Goal: Task Accomplishment & Management: Use online tool/utility

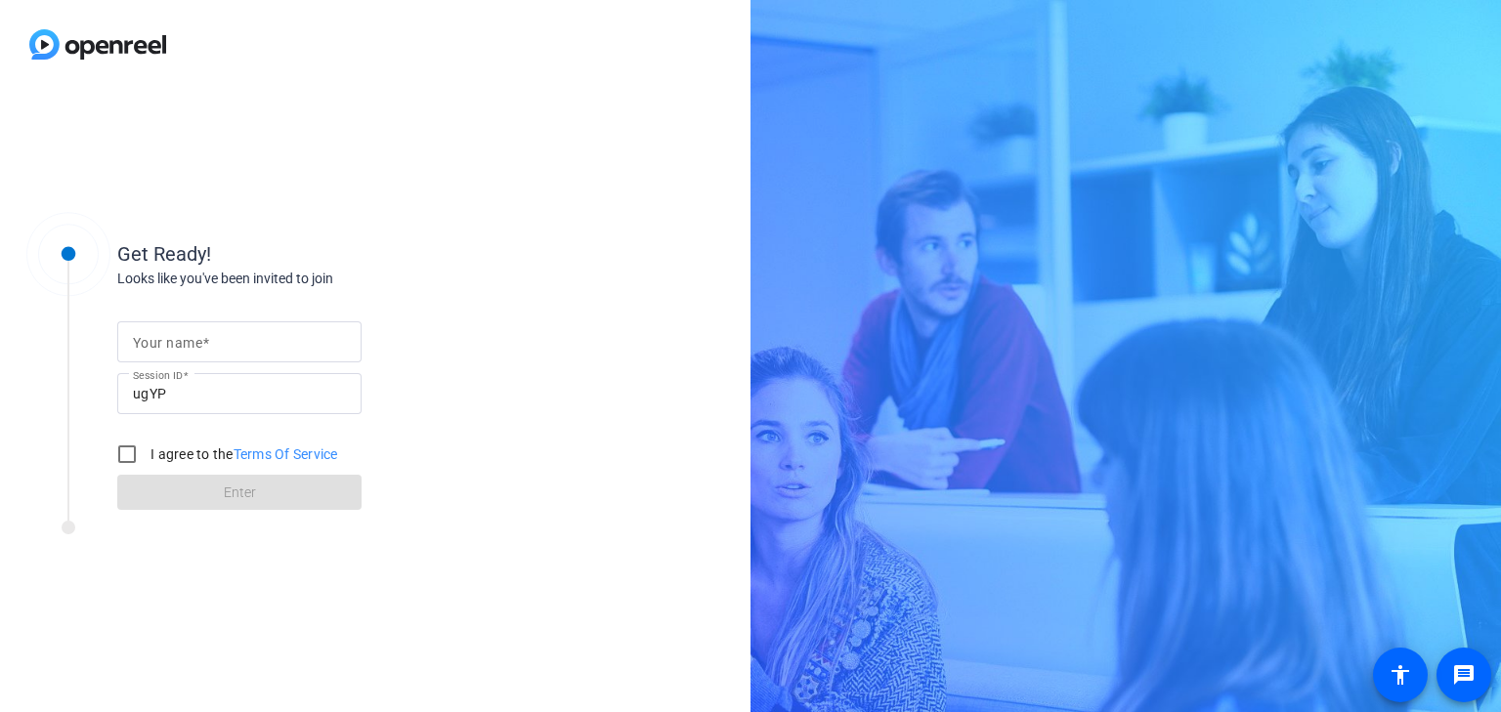
click at [211, 351] on input "Your name" at bounding box center [239, 341] width 213 height 23
click at [435, 268] on div "Get Ready!" at bounding box center [312, 253] width 391 height 29
click at [254, 362] on div at bounding box center [239, 372] width 244 height 21
click at [205, 348] on span at bounding box center [205, 343] width 7 height 16
click at [205, 348] on input "Your name" at bounding box center [239, 341] width 213 height 23
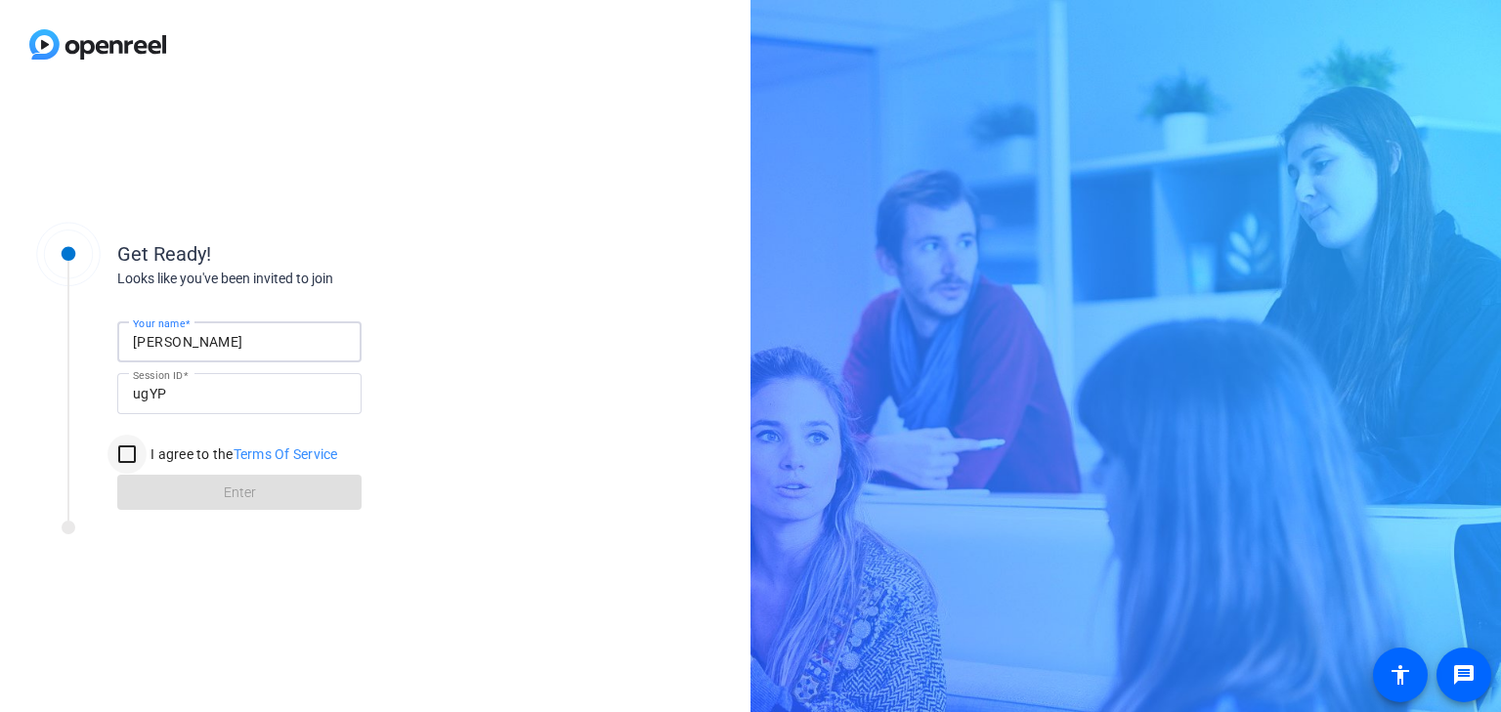
type input "Nick"
click at [111, 448] on input "I agree to the Terms Of Service" at bounding box center [126, 454] width 39 height 39
checkbox input "true"
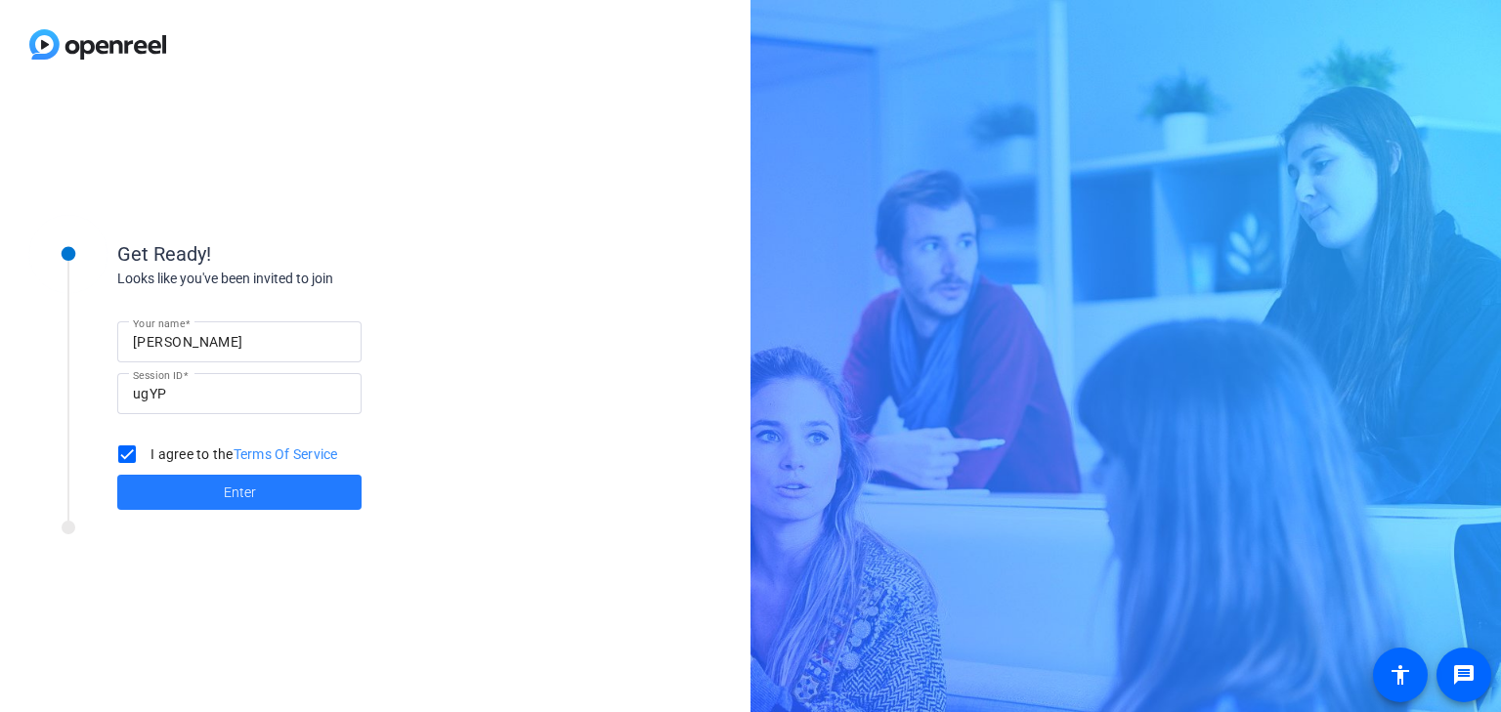
click at [204, 502] on span at bounding box center [239, 492] width 244 height 47
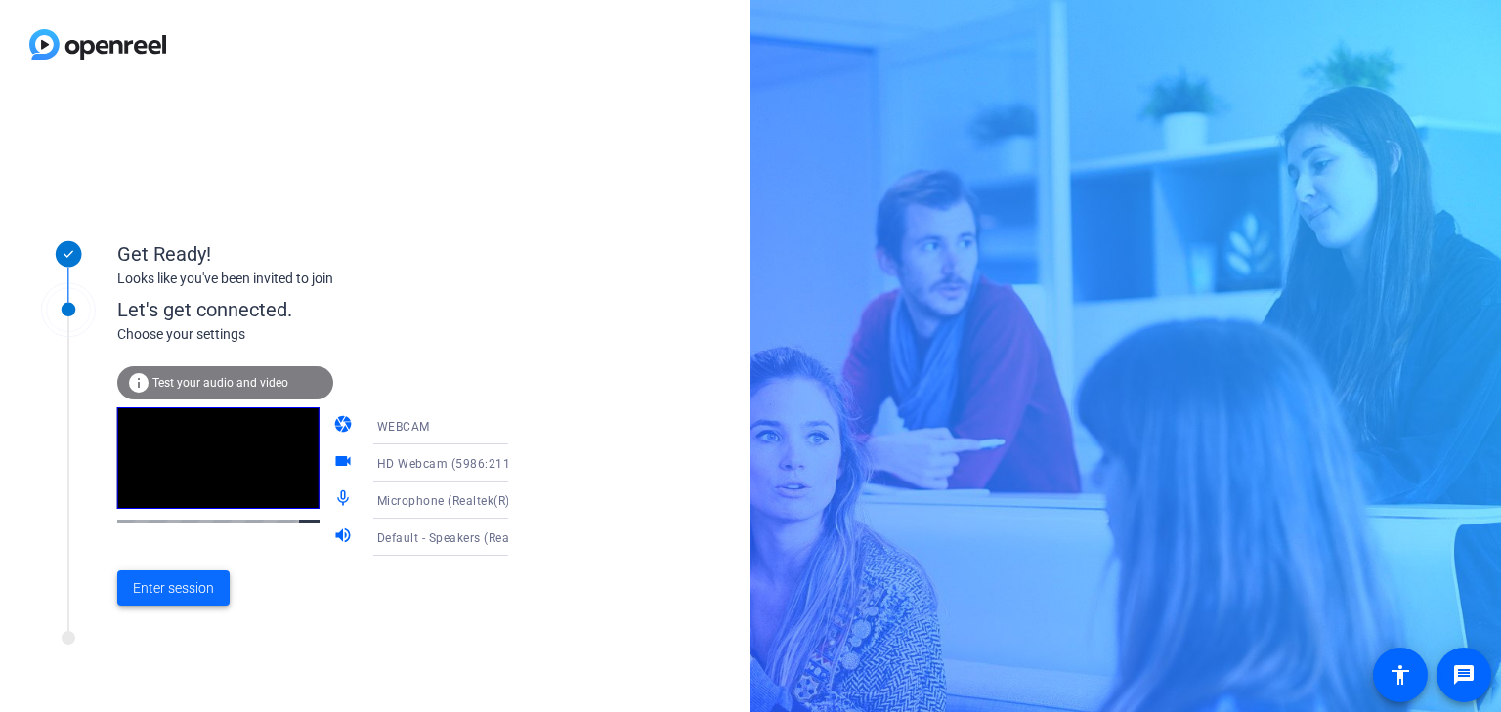
click at [148, 585] on span "Enter session" at bounding box center [173, 588] width 81 height 21
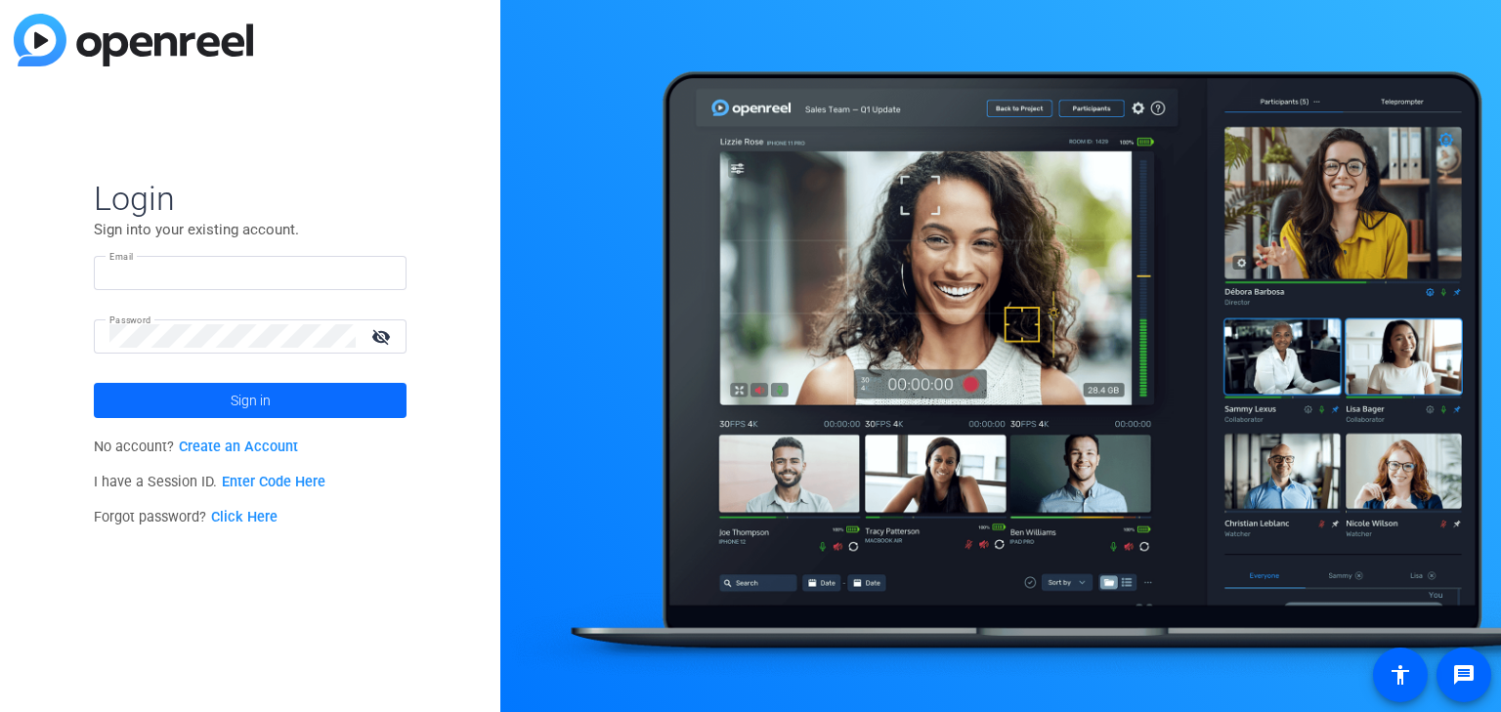
type input "nick@myproxypass.com"
click at [247, 403] on span "Sign in" at bounding box center [251, 400] width 40 height 49
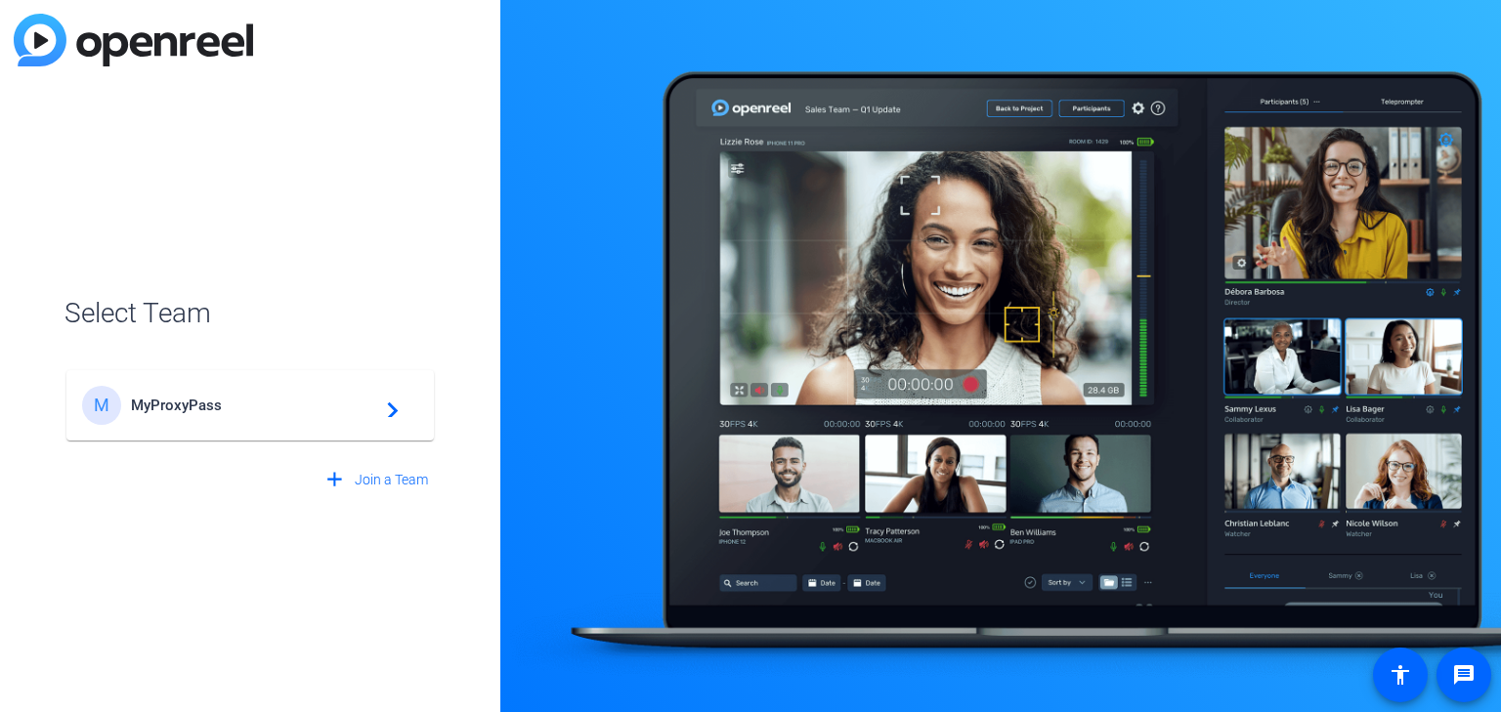
click at [295, 415] on div "M MyProxyPass navigate_next" at bounding box center [250, 405] width 336 height 39
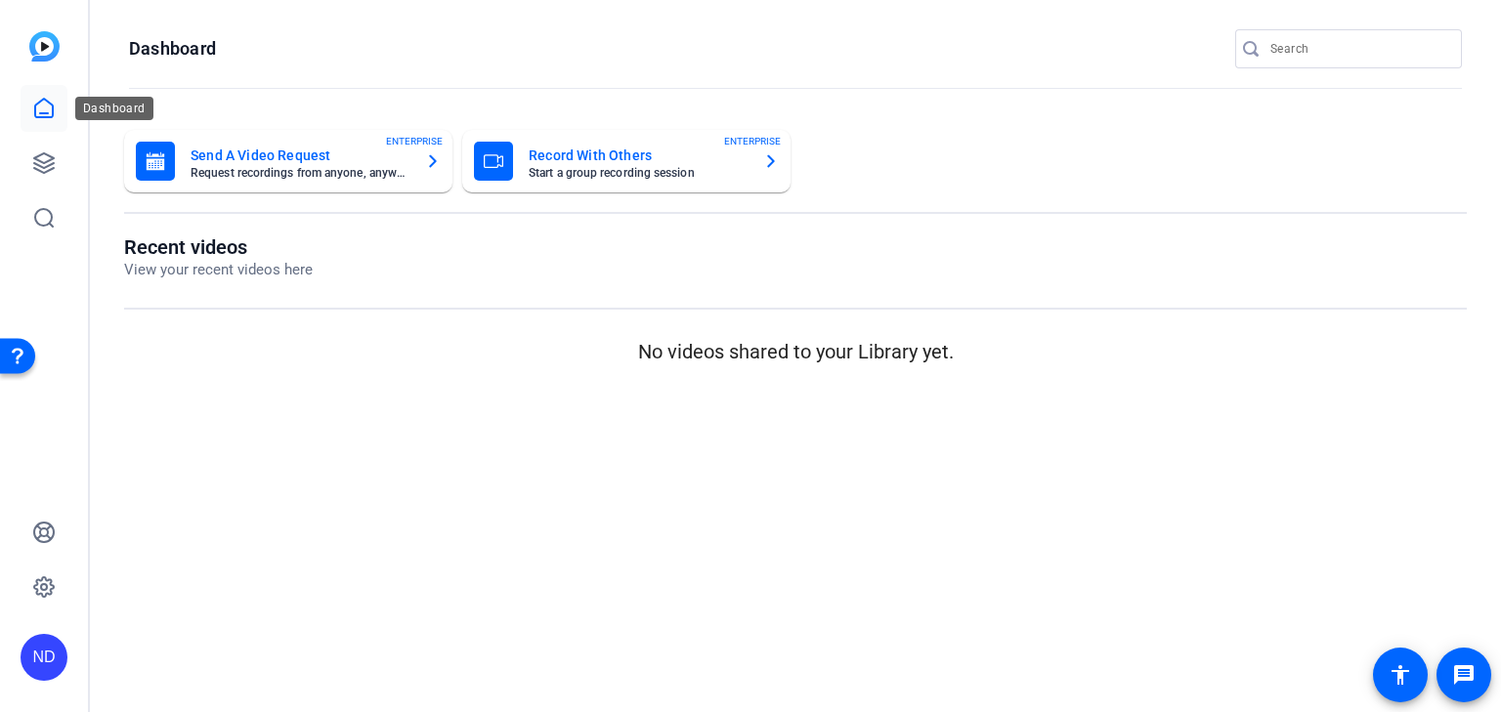
click at [41, 119] on icon at bounding box center [43, 108] width 23 height 23
click at [52, 177] on link at bounding box center [44, 163] width 47 height 47
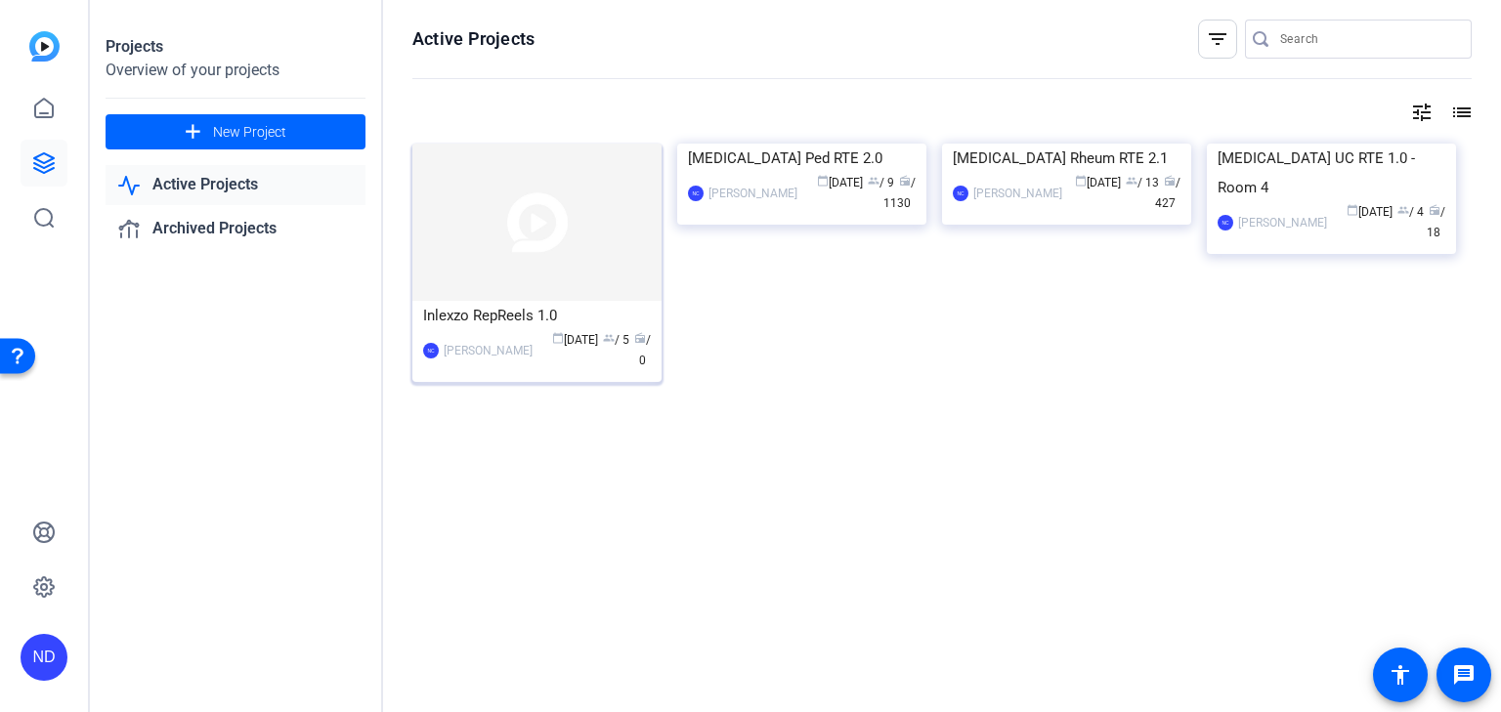
click at [505, 343] on div "Nate Cleveland" at bounding box center [488, 351] width 89 height 20
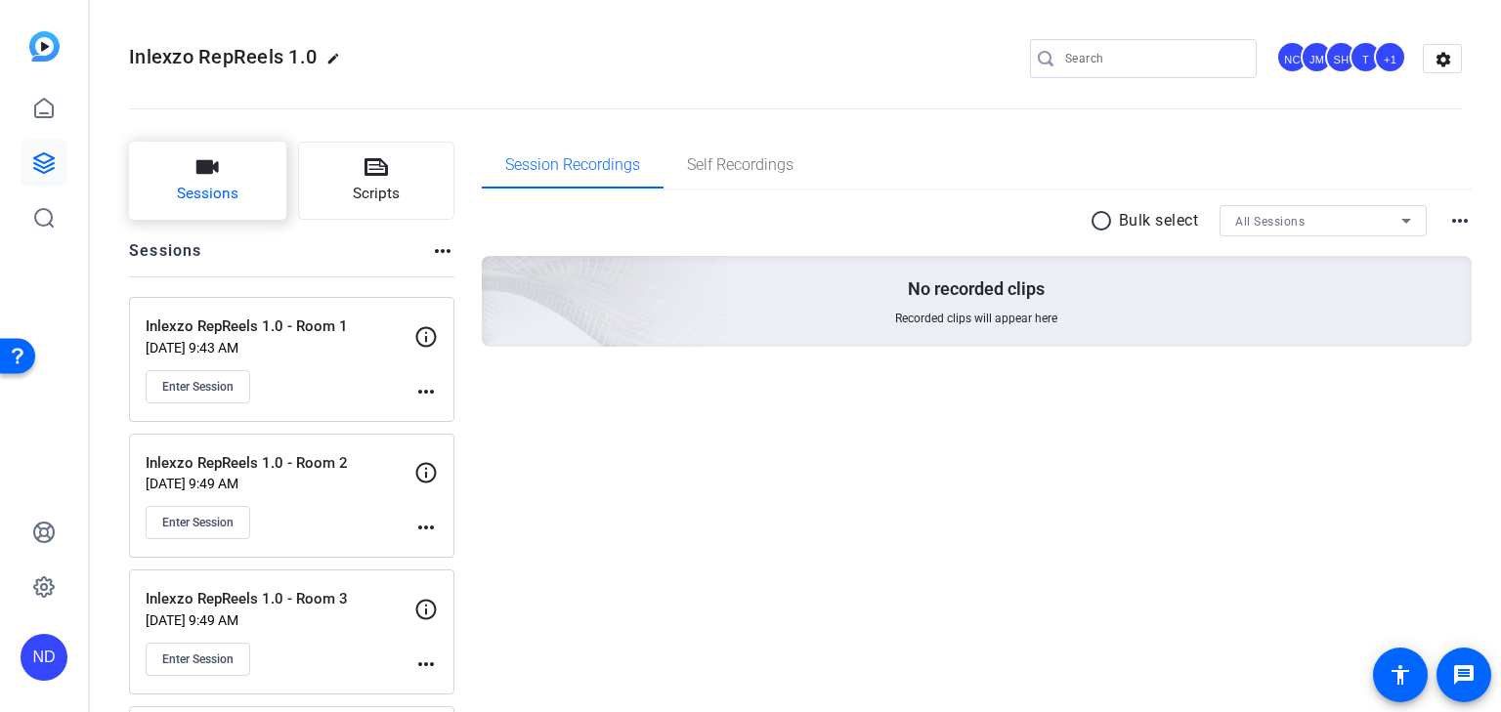
click at [238, 185] on button "Sessions" at bounding box center [207, 181] width 157 height 78
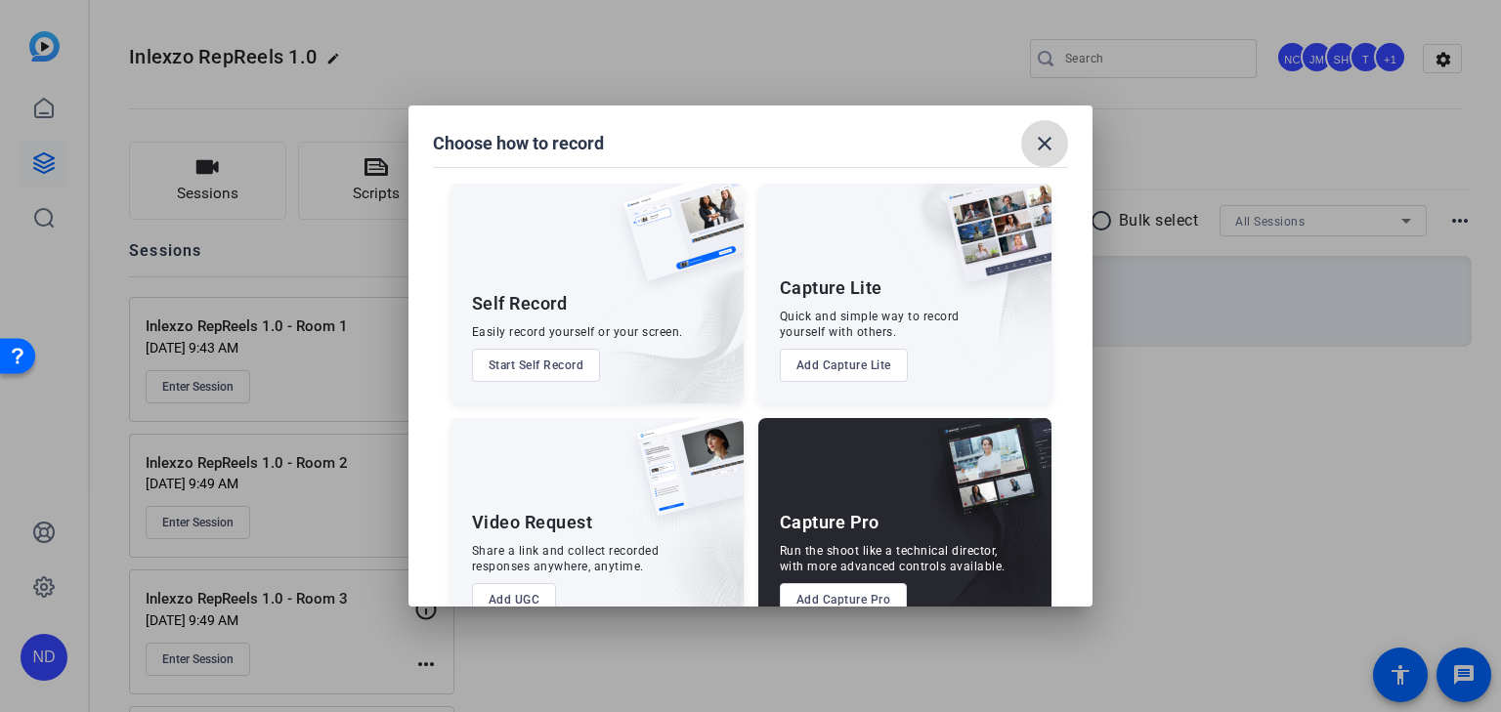
click at [1033, 149] on mat-icon "close" at bounding box center [1044, 143] width 23 height 23
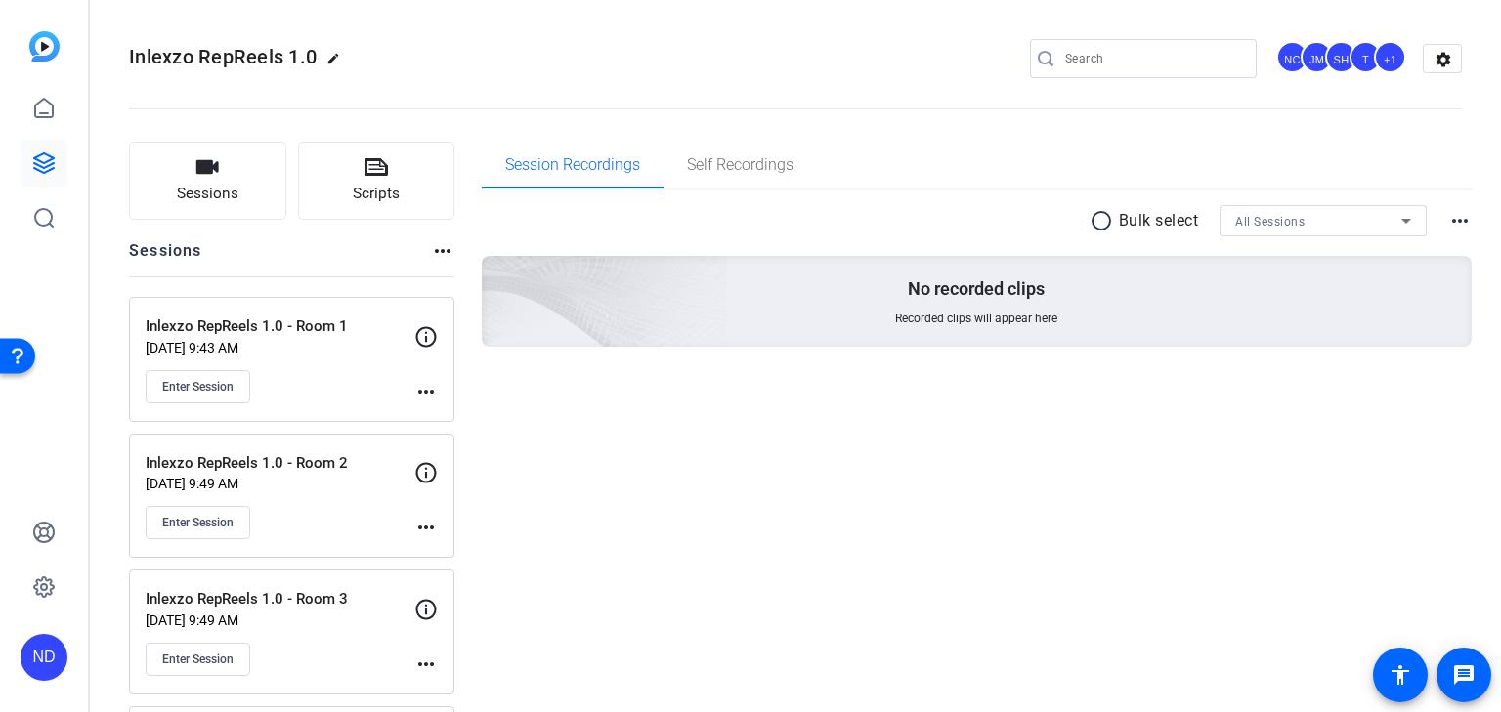
click at [1116, 60] on input "Search" at bounding box center [1153, 58] width 176 height 23
paste input "https://capture.openreel.com/subject/MODE_OTP?otp=ugYP"
type input "https://capture.openreel.com/subject/MODE_OTP?otp=ugYP"
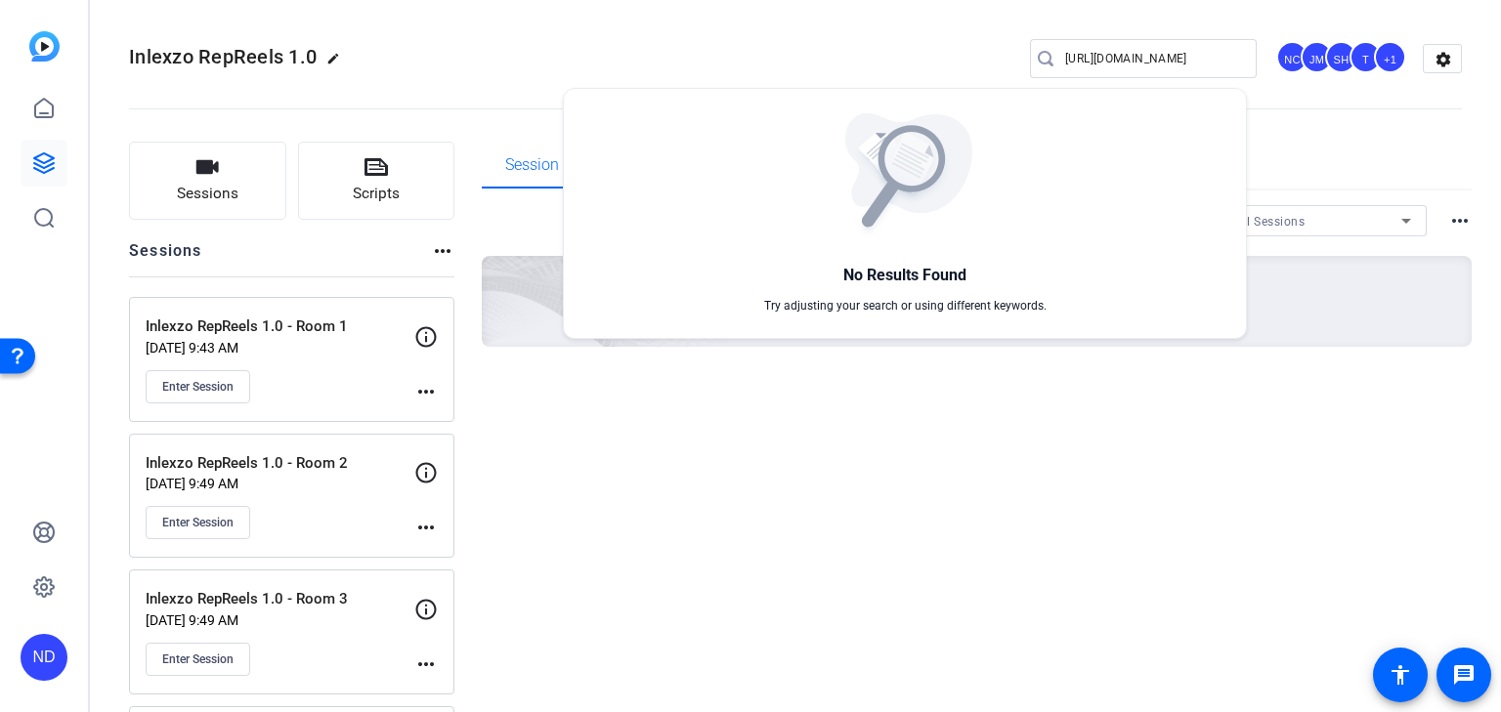
scroll to position [0, 0]
click at [863, 36] on div at bounding box center [750, 356] width 1501 height 712
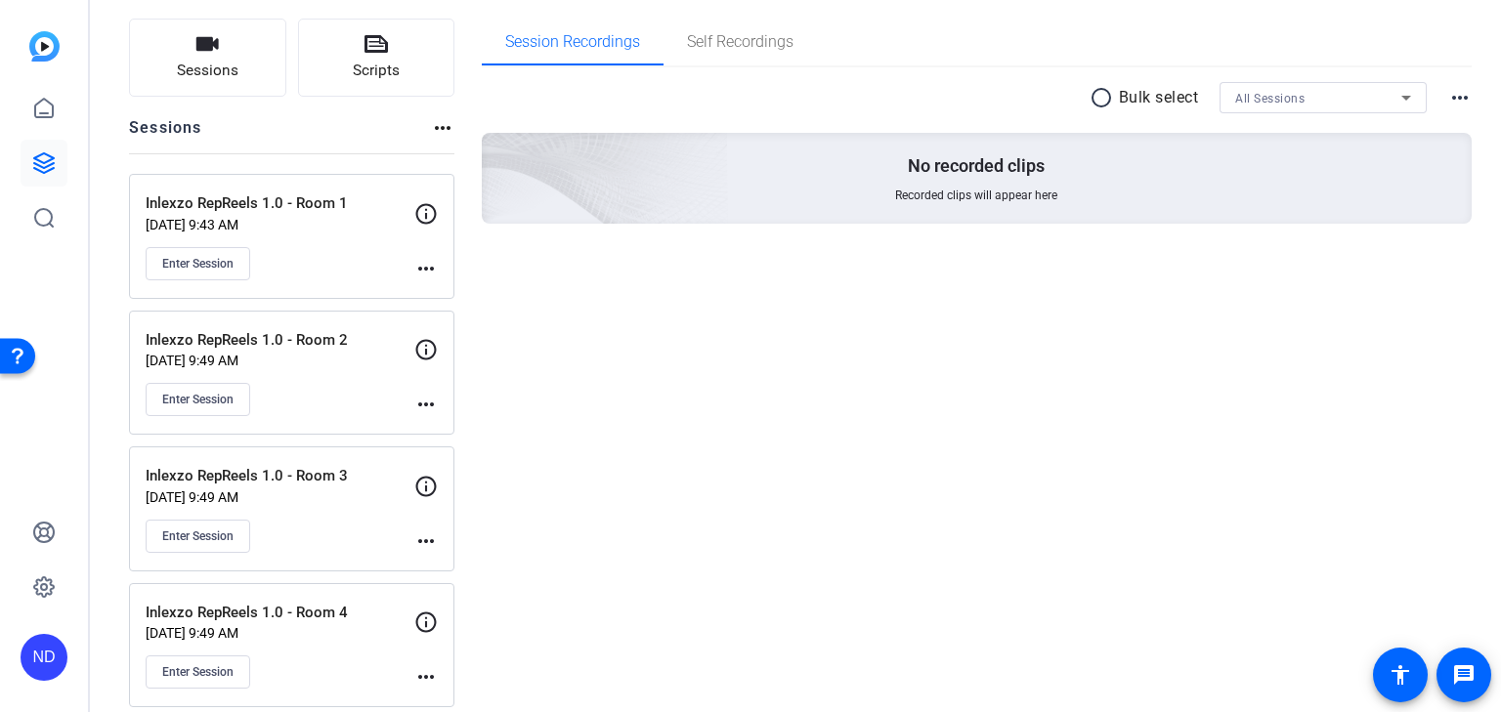
scroll to position [139, 0]
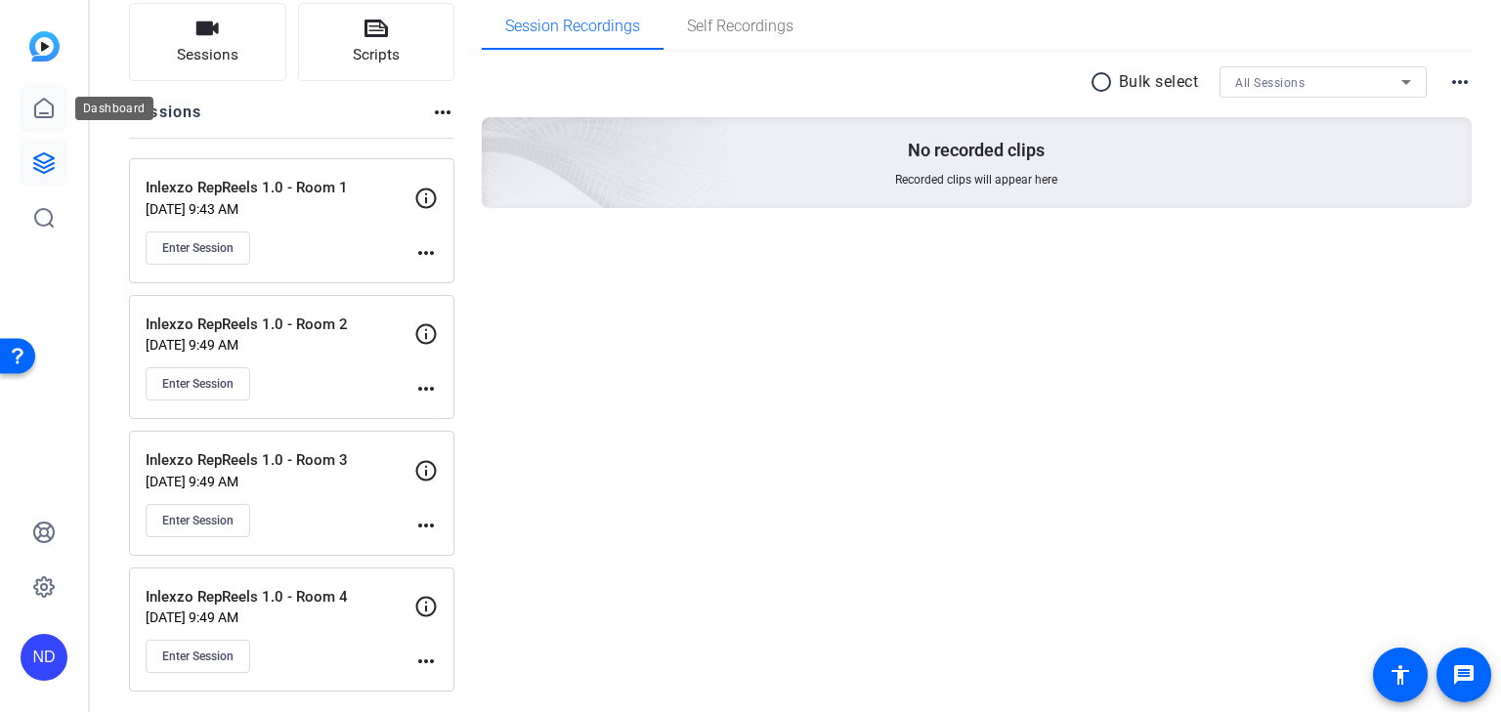
click at [43, 99] on icon at bounding box center [44, 108] width 18 height 19
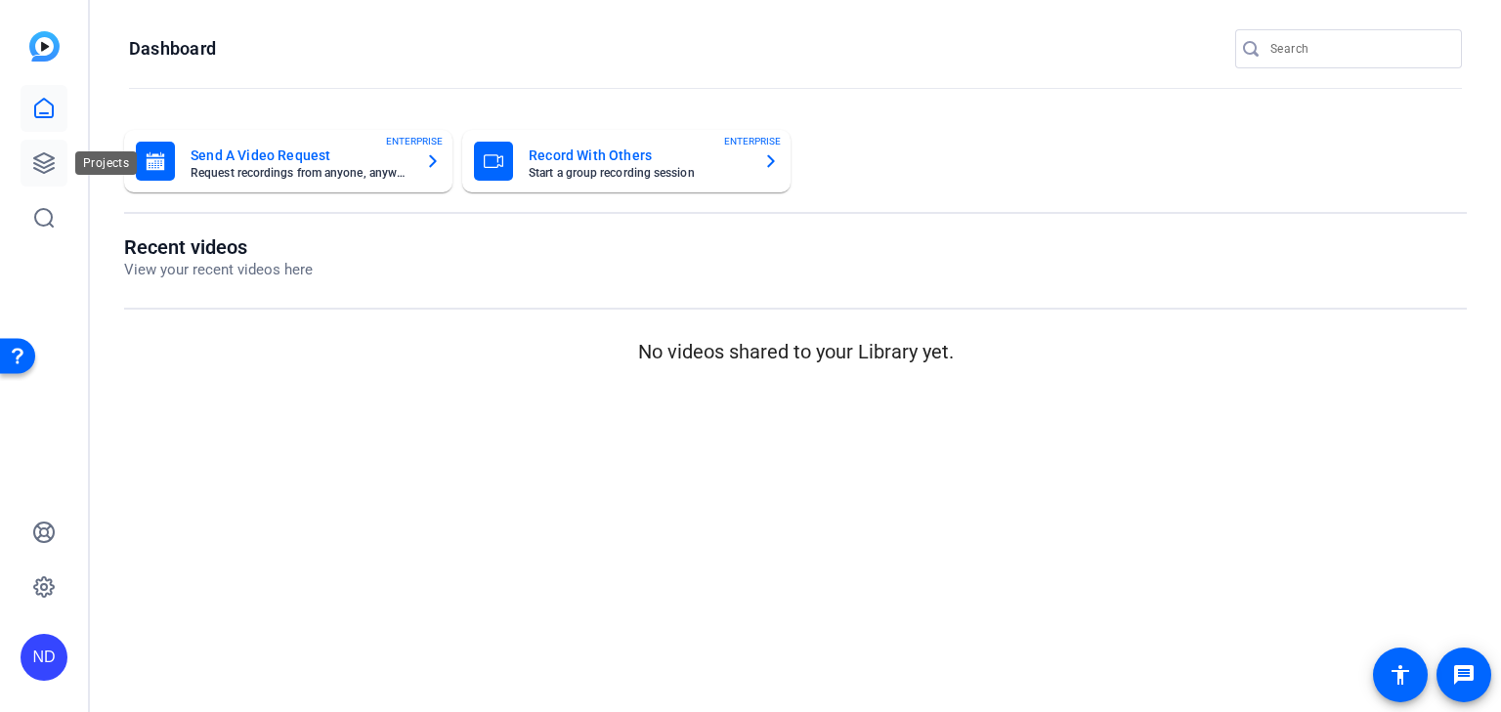
click at [39, 165] on icon at bounding box center [44, 163] width 20 height 20
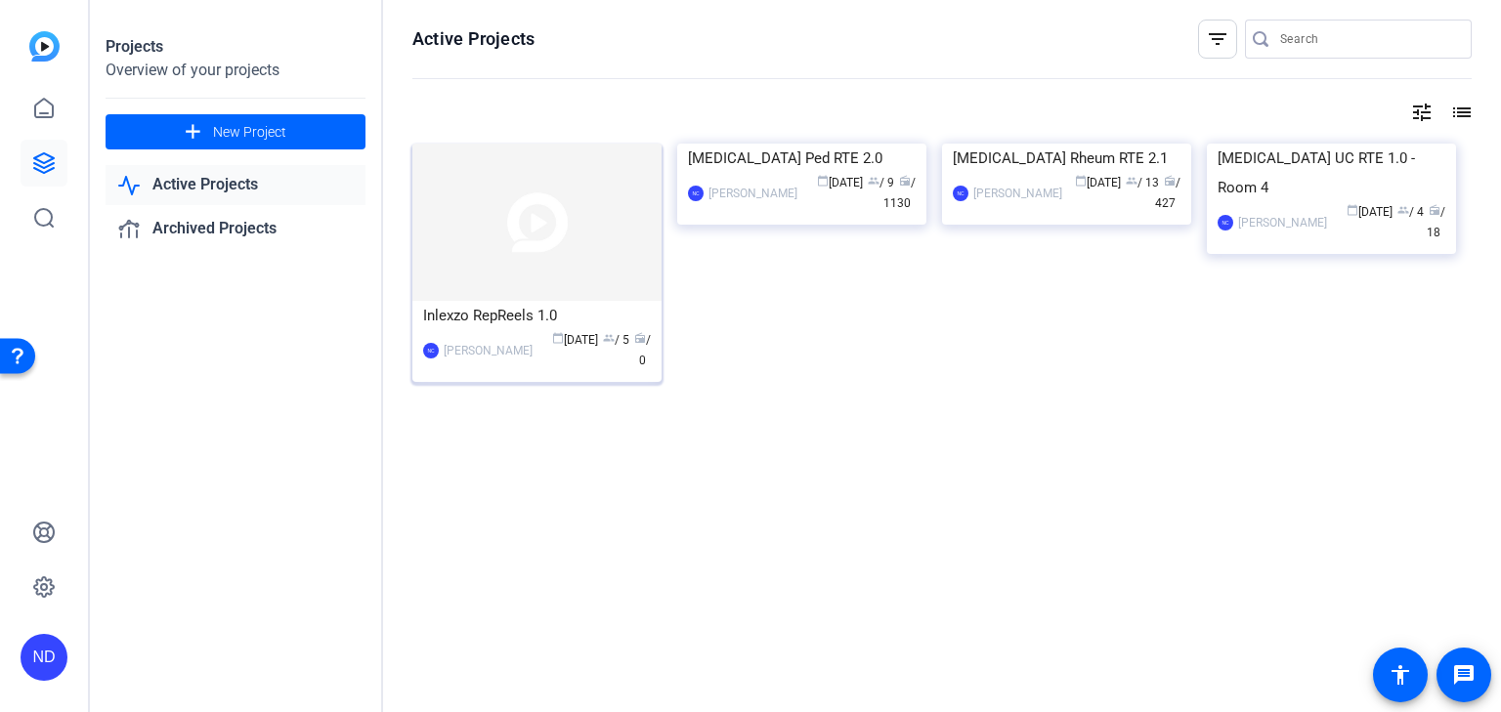
click at [511, 359] on div "Nate Cleveland" at bounding box center [488, 351] width 89 height 20
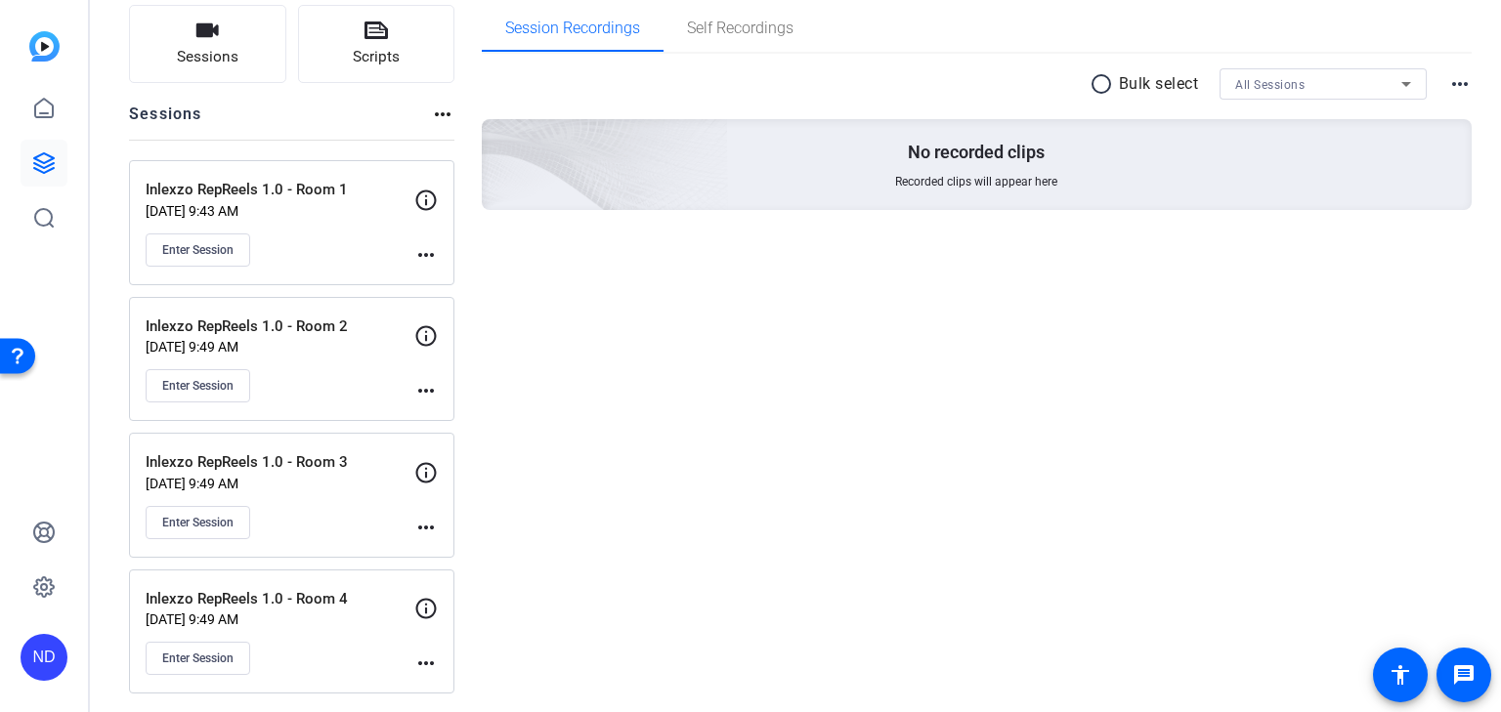
scroll to position [139, 0]
click at [199, 386] on span "Enter Session" at bounding box center [197, 384] width 71 height 16
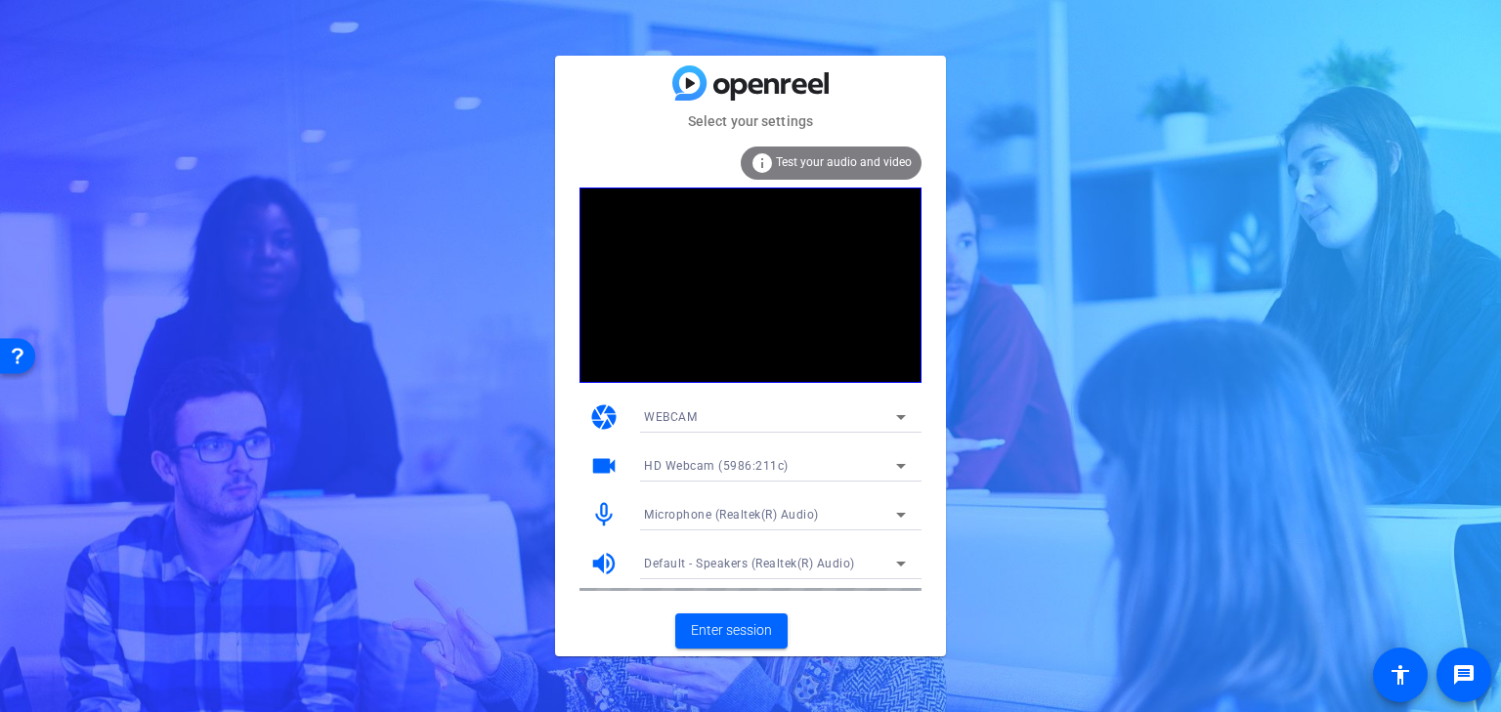
click at [760, 466] on span "HD Webcam (5986:211c)" at bounding box center [716, 466] width 145 height 14
click at [751, 423] on div at bounding box center [750, 356] width 1501 height 712
click at [762, 430] on div "WEBCAM" at bounding box center [775, 417] width 262 height 31
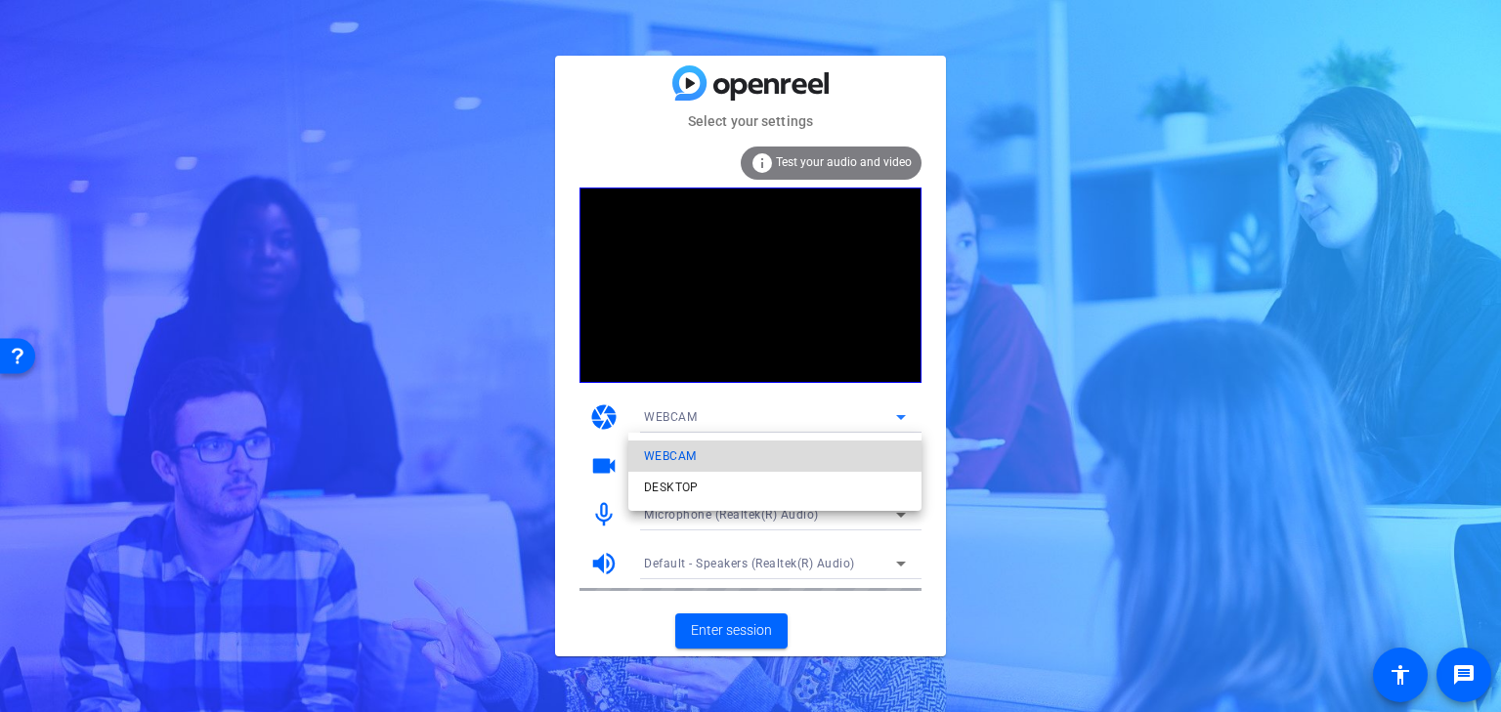
click at [719, 451] on mat-option "WEBCAM" at bounding box center [774, 456] width 293 height 31
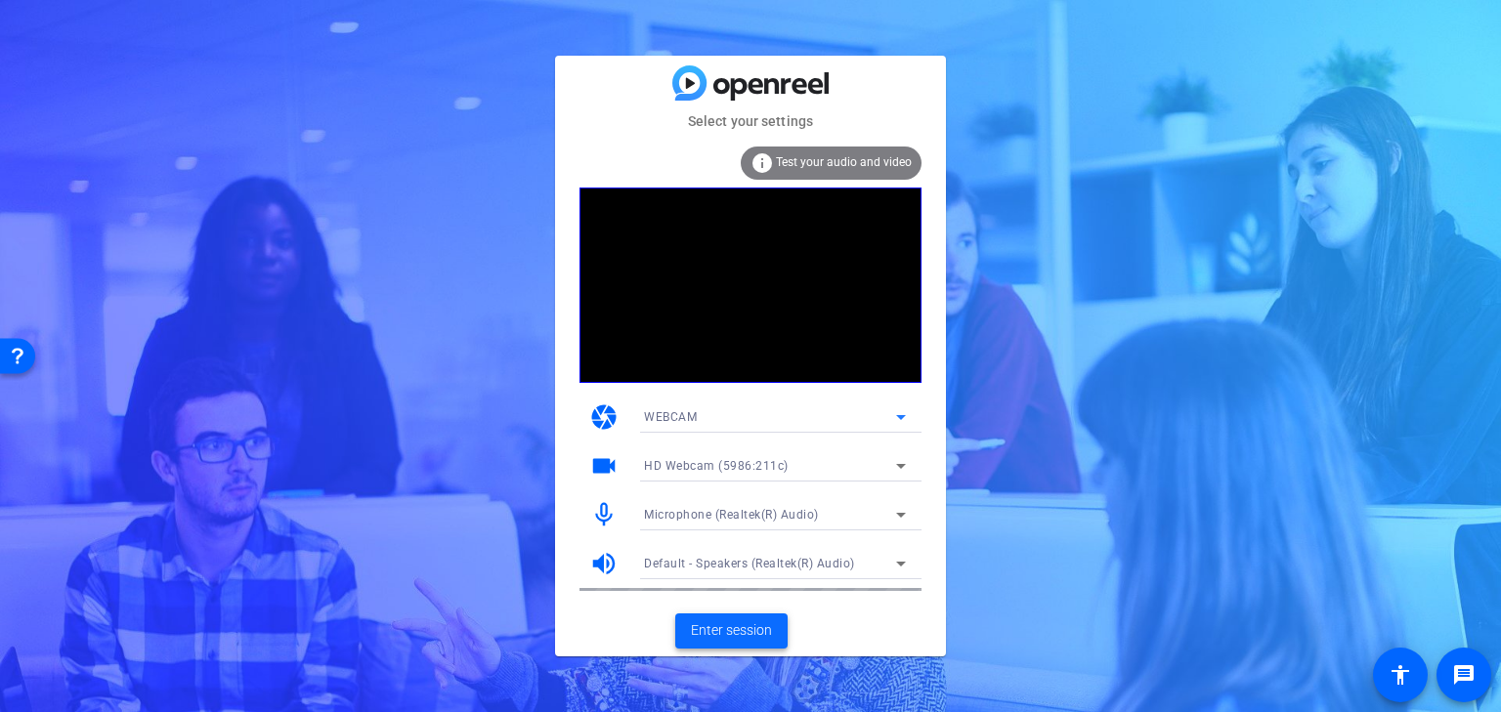
click at [725, 629] on span "Enter session" at bounding box center [731, 630] width 81 height 21
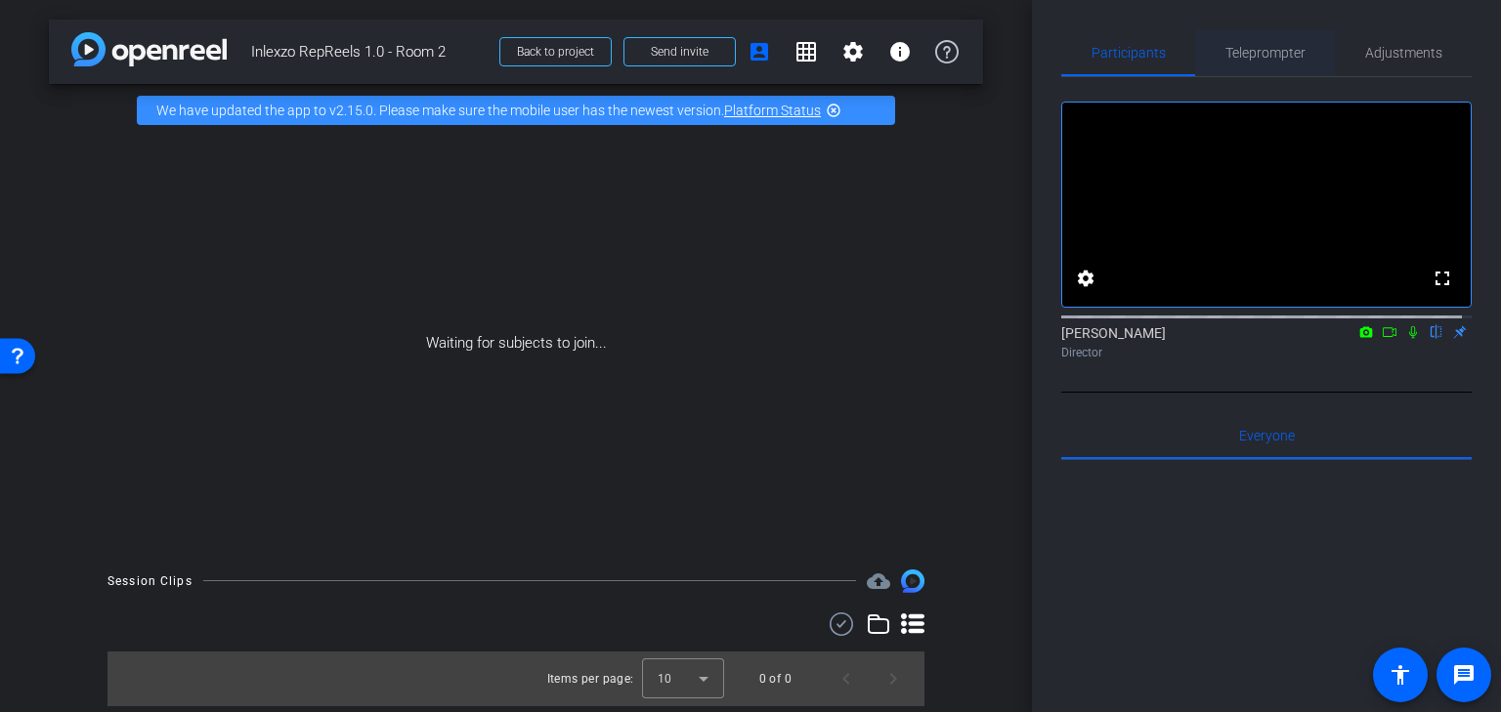
click at [1225, 59] on span "Teleprompter" at bounding box center [1265, 53] width 80 height 14
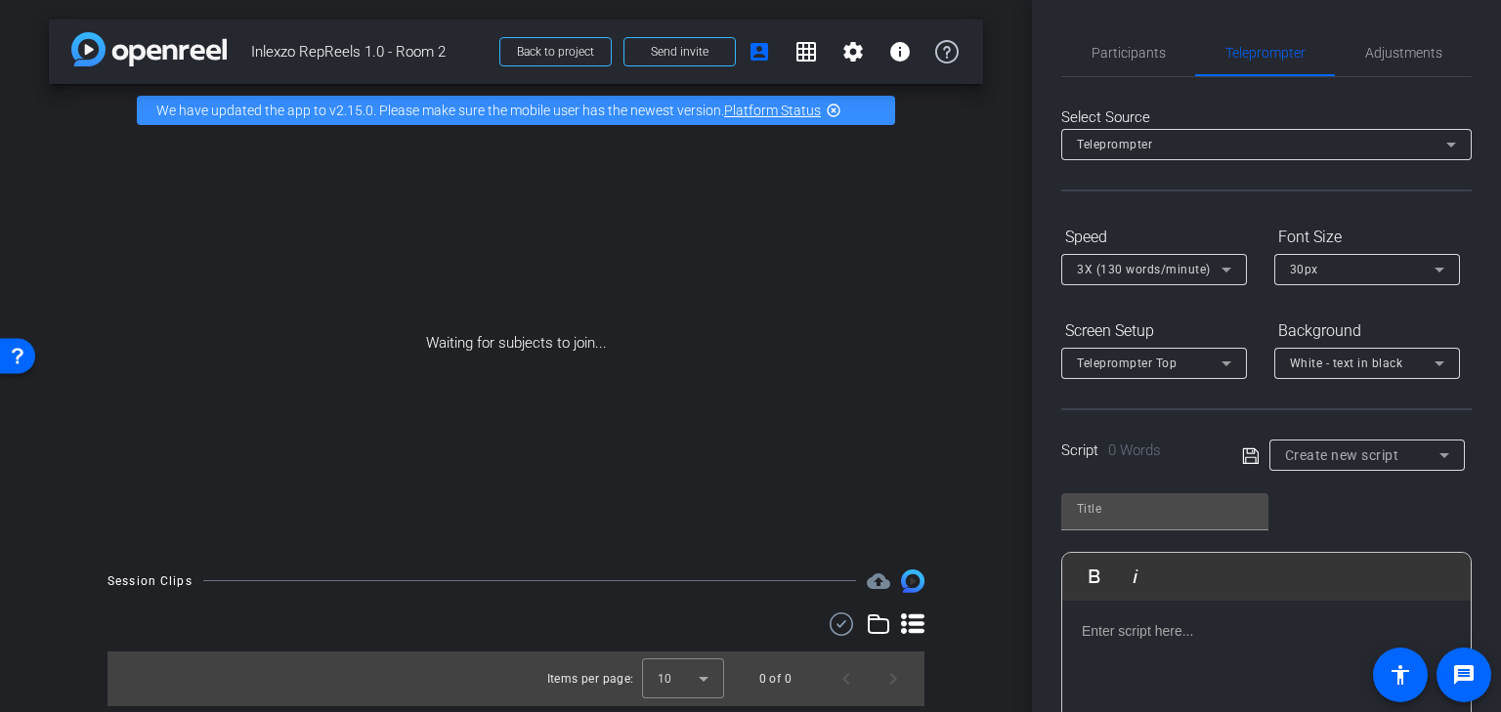
scroll to position [162, 0]
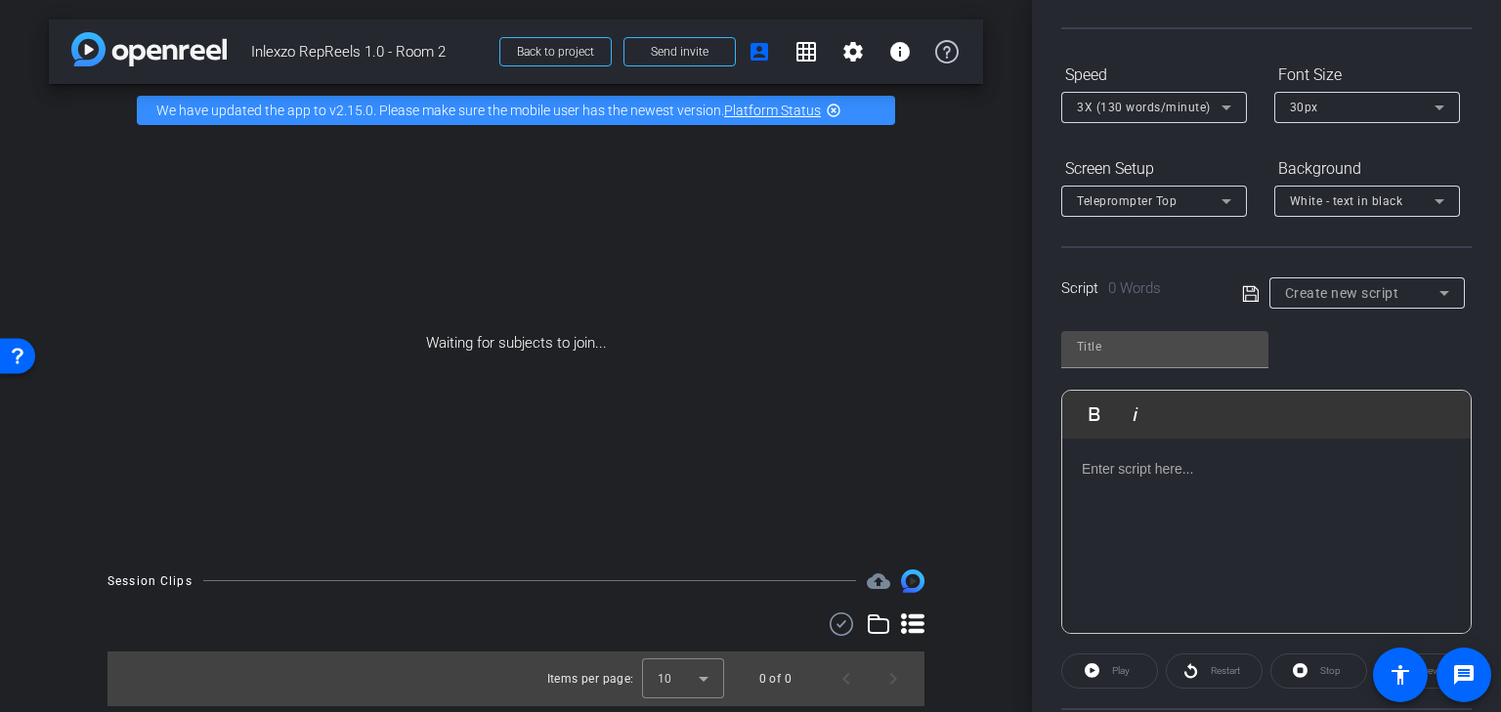
click at [1321, 292] on span "Create new script" at bounding box center [1342, 293] width 114 height 16
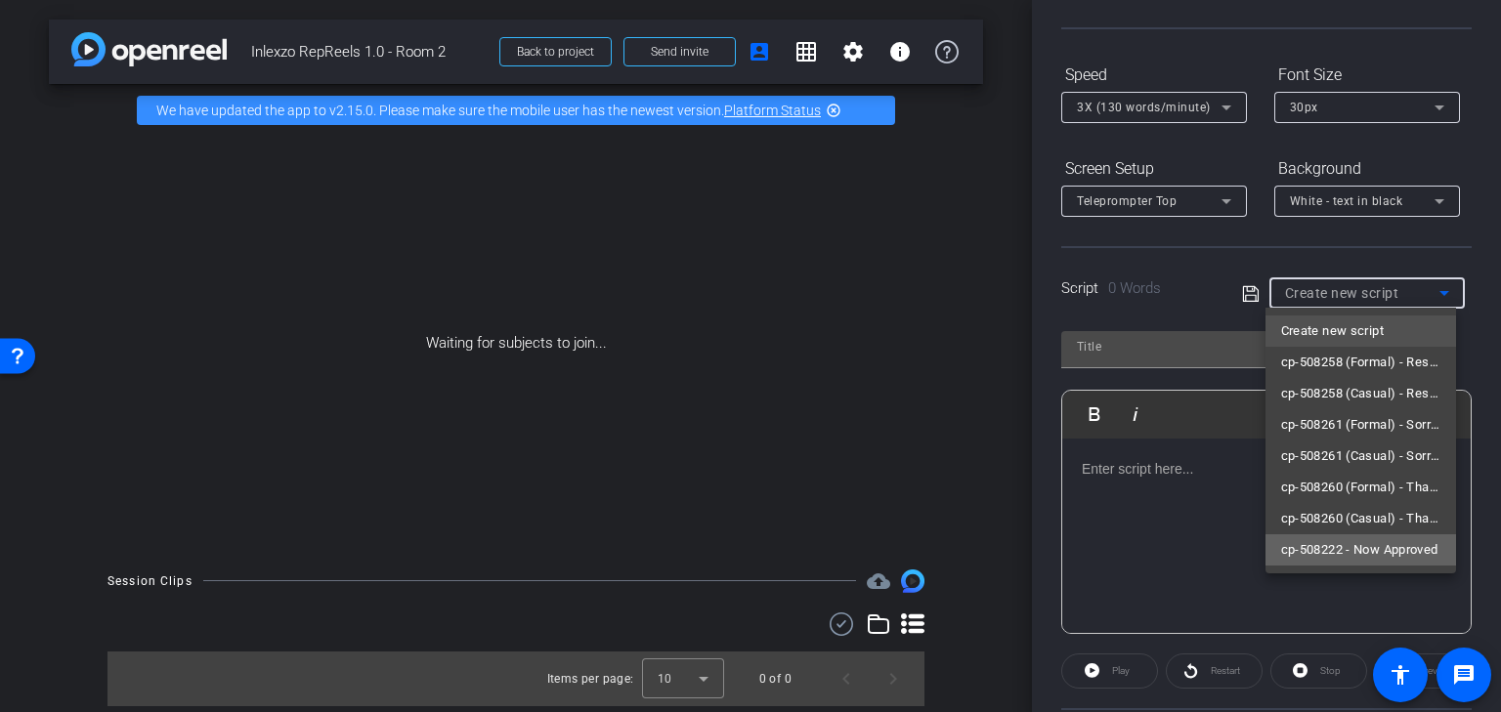
click at [1372, 550] on span "cp-508222 - Now Approved" at bounding box center [1359, 549] width 157 height 23
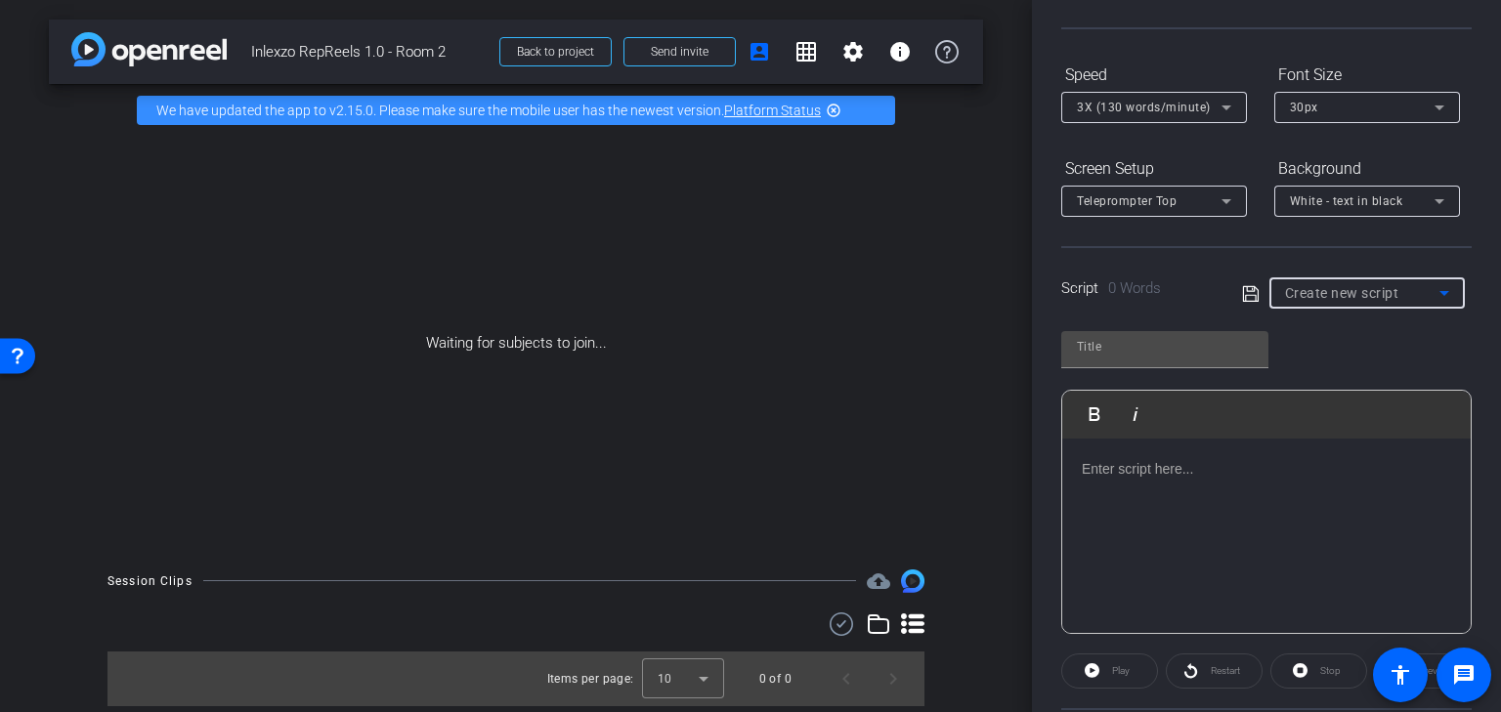
type input "cp-508222 - Now Approved"
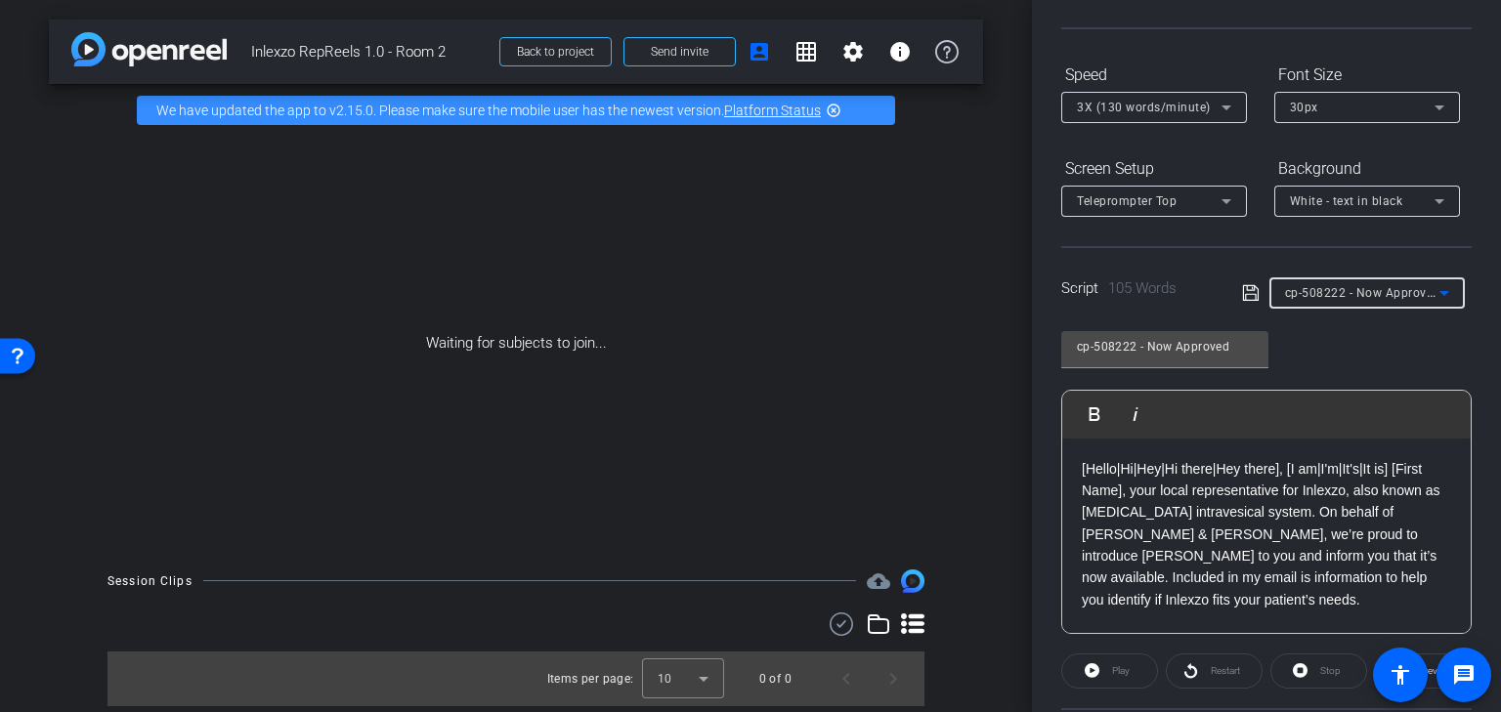
scroll to position [0, 0]
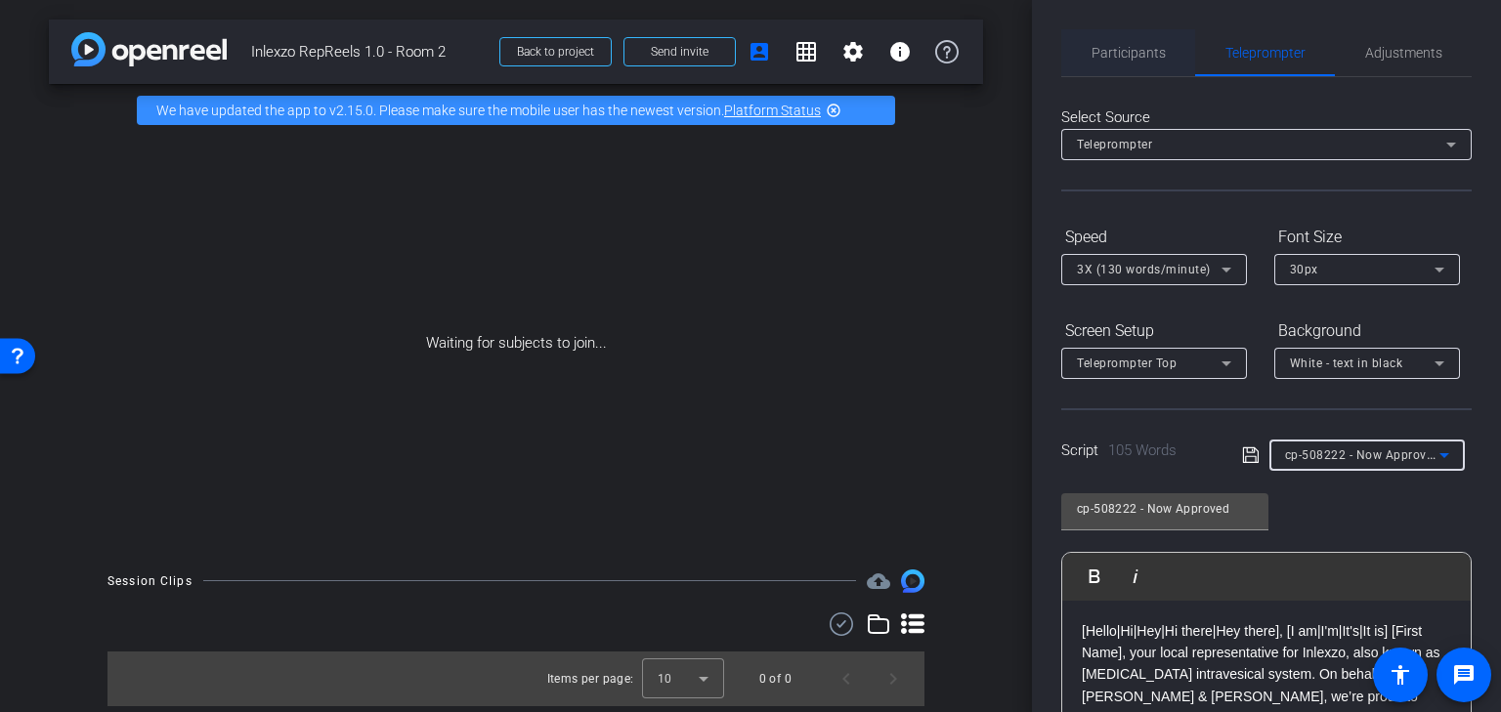
click at [1118, 63] on span "Participants" at bounding box center [1128, 52] width 74 height 47
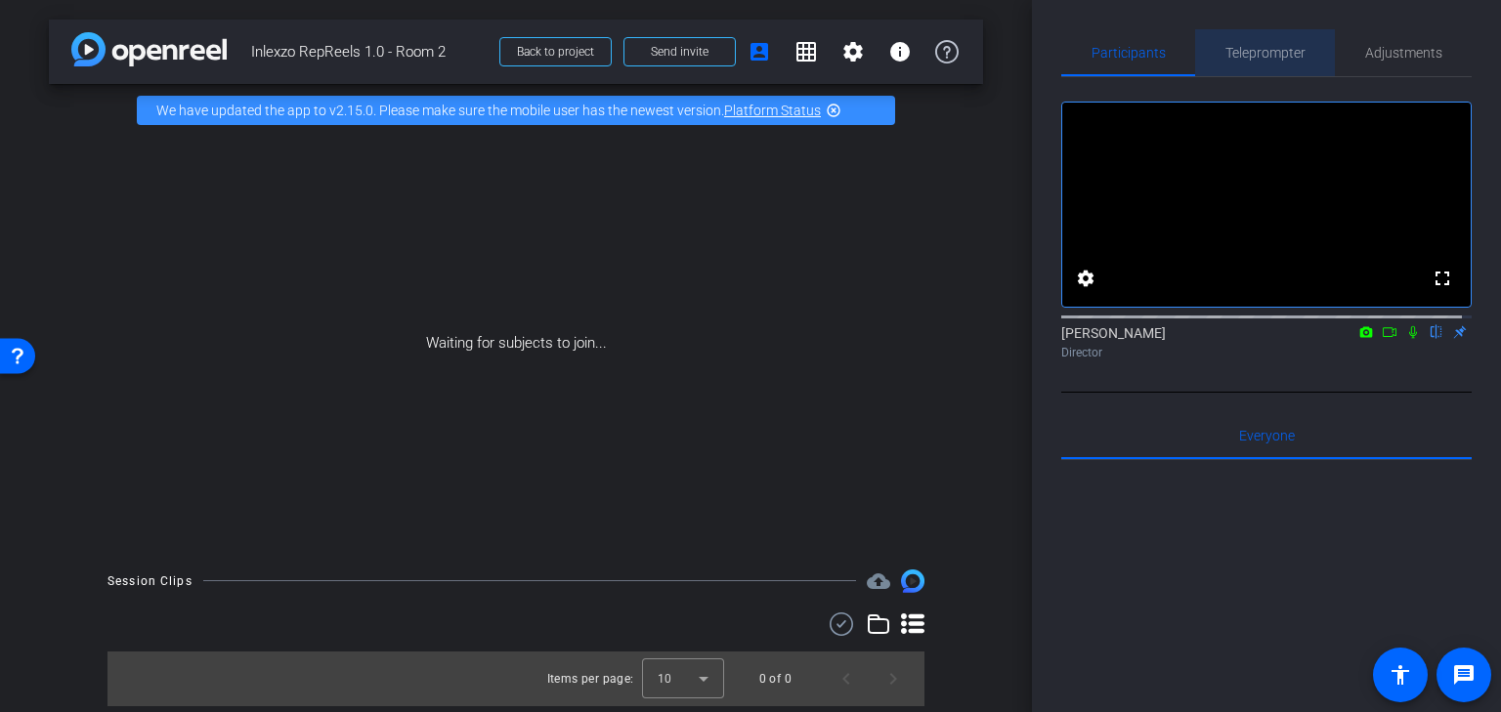
click at [1276, 50] on span "Teleprompter" at bounding box center [1265, 53] width 80 height 14
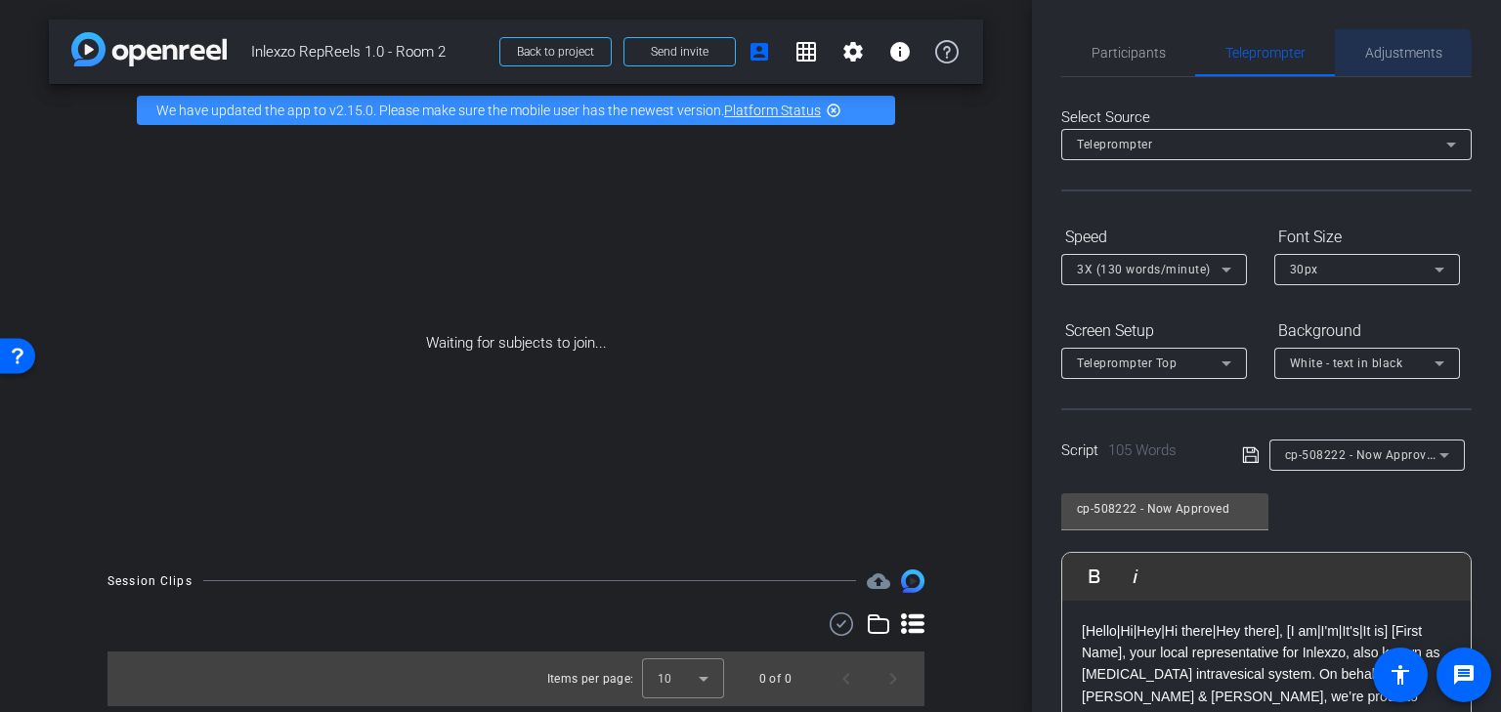
click at [1384, 57] on span "Adjustments" at bounding box center [1403, 53] width 77 height 14
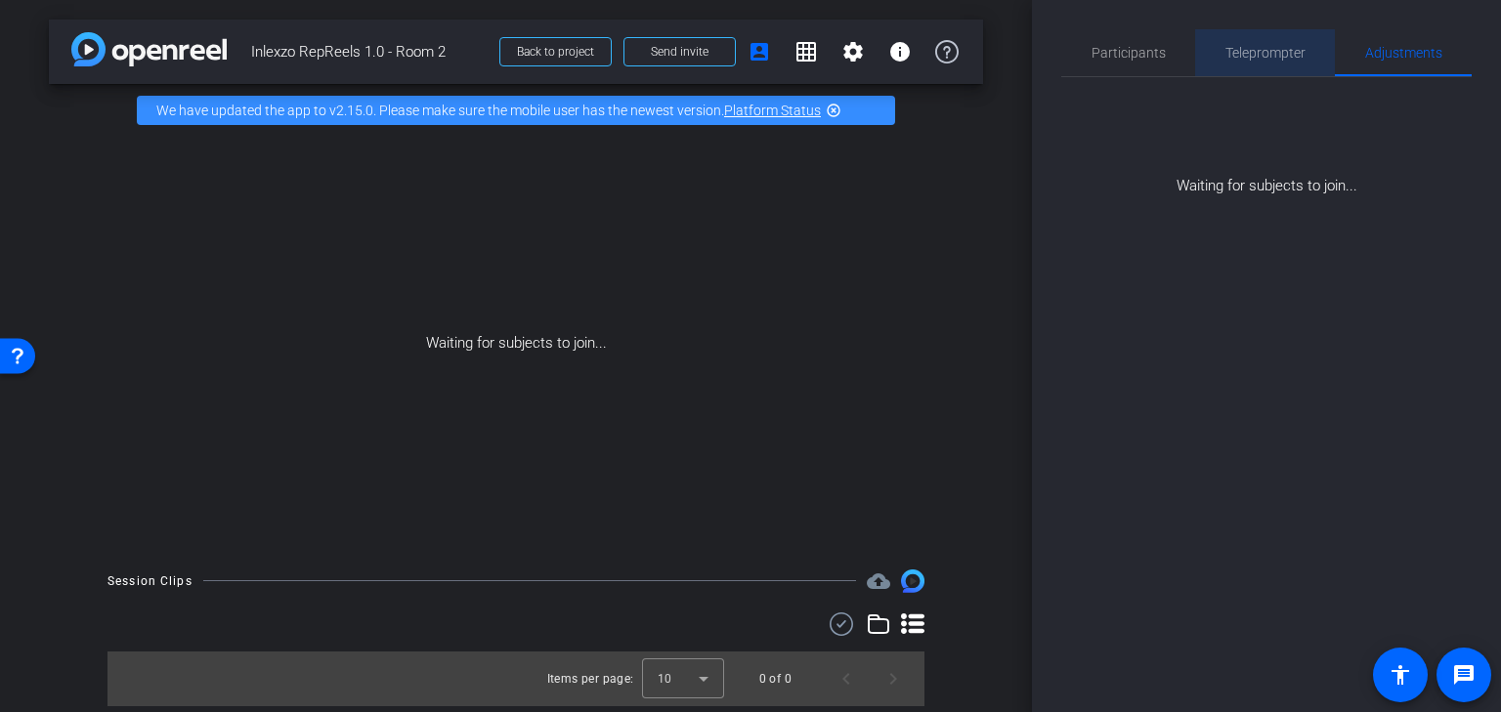
click at [1226, 60] on span "Teleprompter" at bounding box center [1265, 53] width 80 height 14
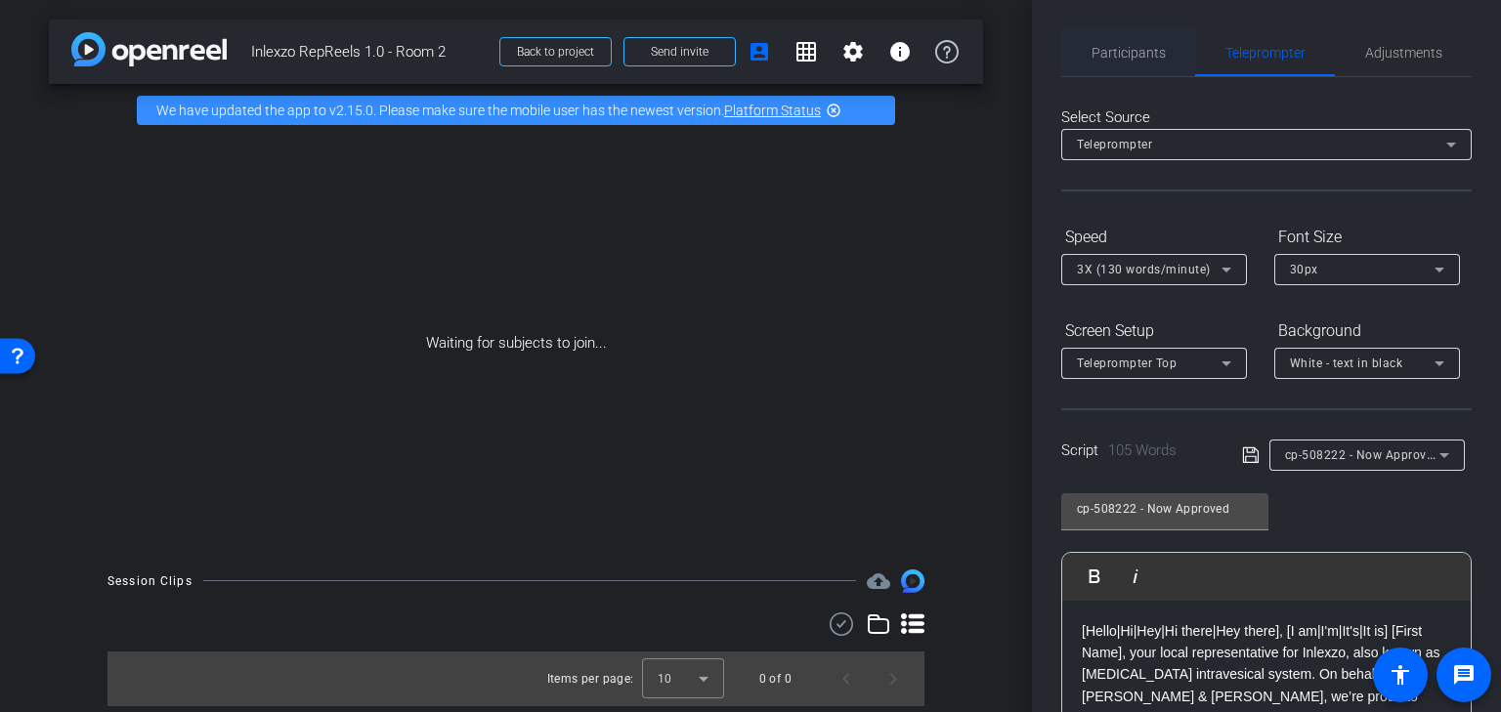
click at [1121, 53] on span "Participants" at bounding box center [1128, 53] width 74 height 14
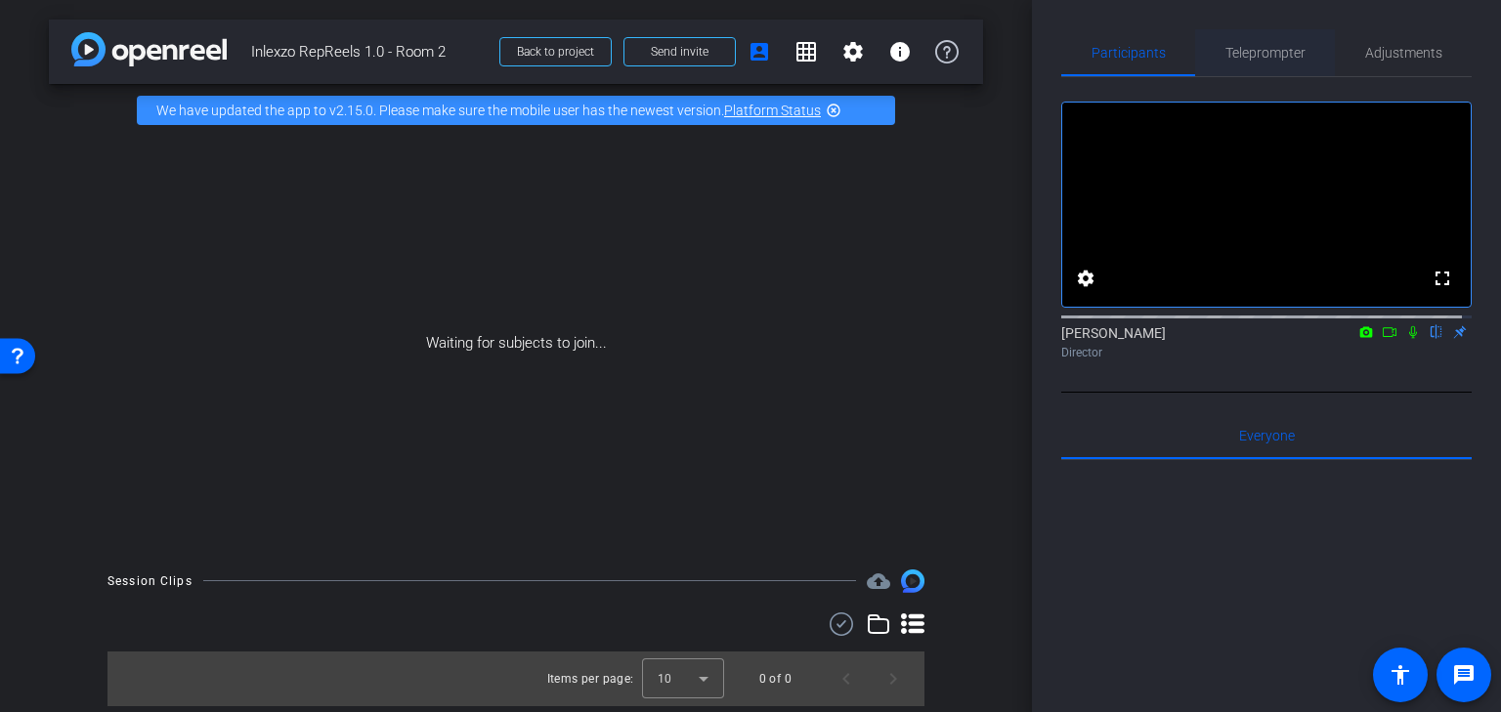
click at [1247, 55] on span "Teleprompter" at bounding box center [1265, 53] width 80 height 14
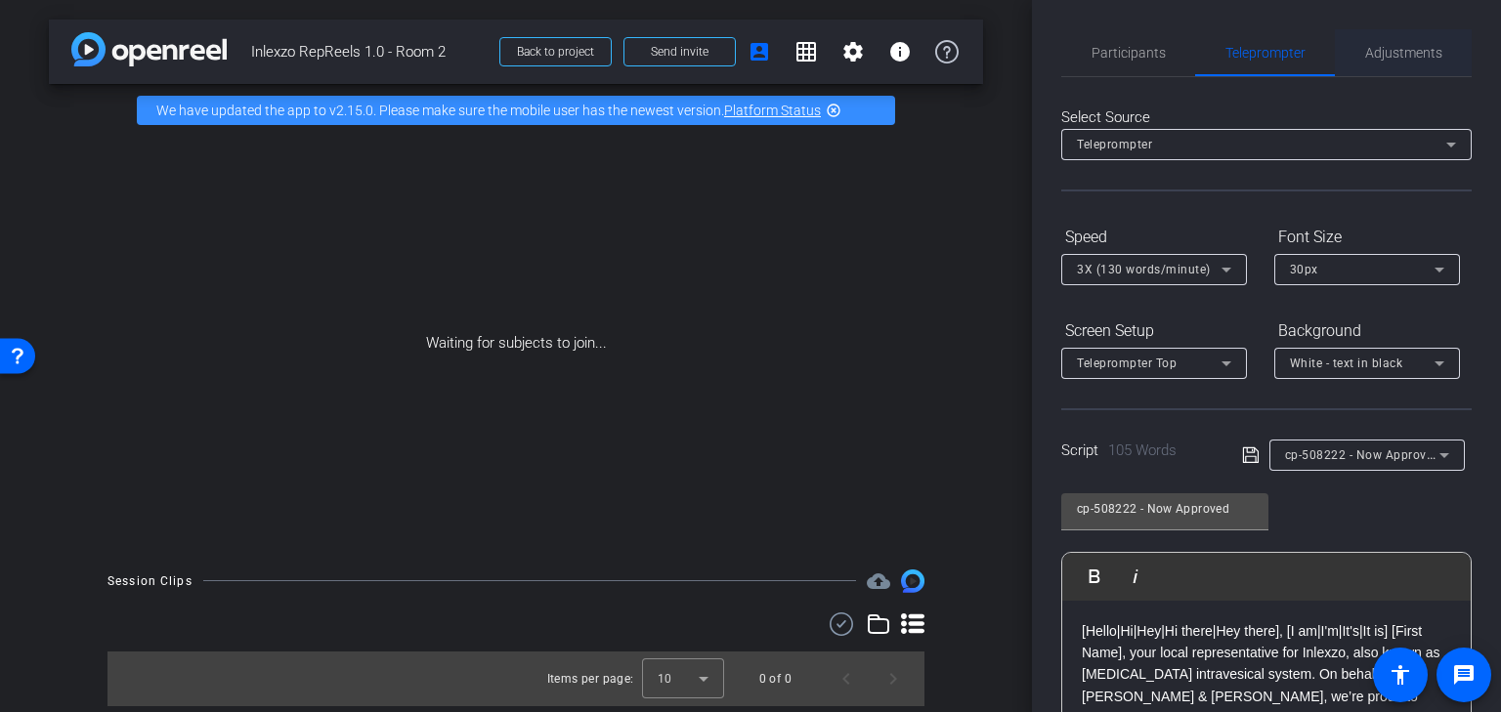
click at [1366, 66] on span "Adjustments" at bounding box center [1403, 52] width 77 height 47
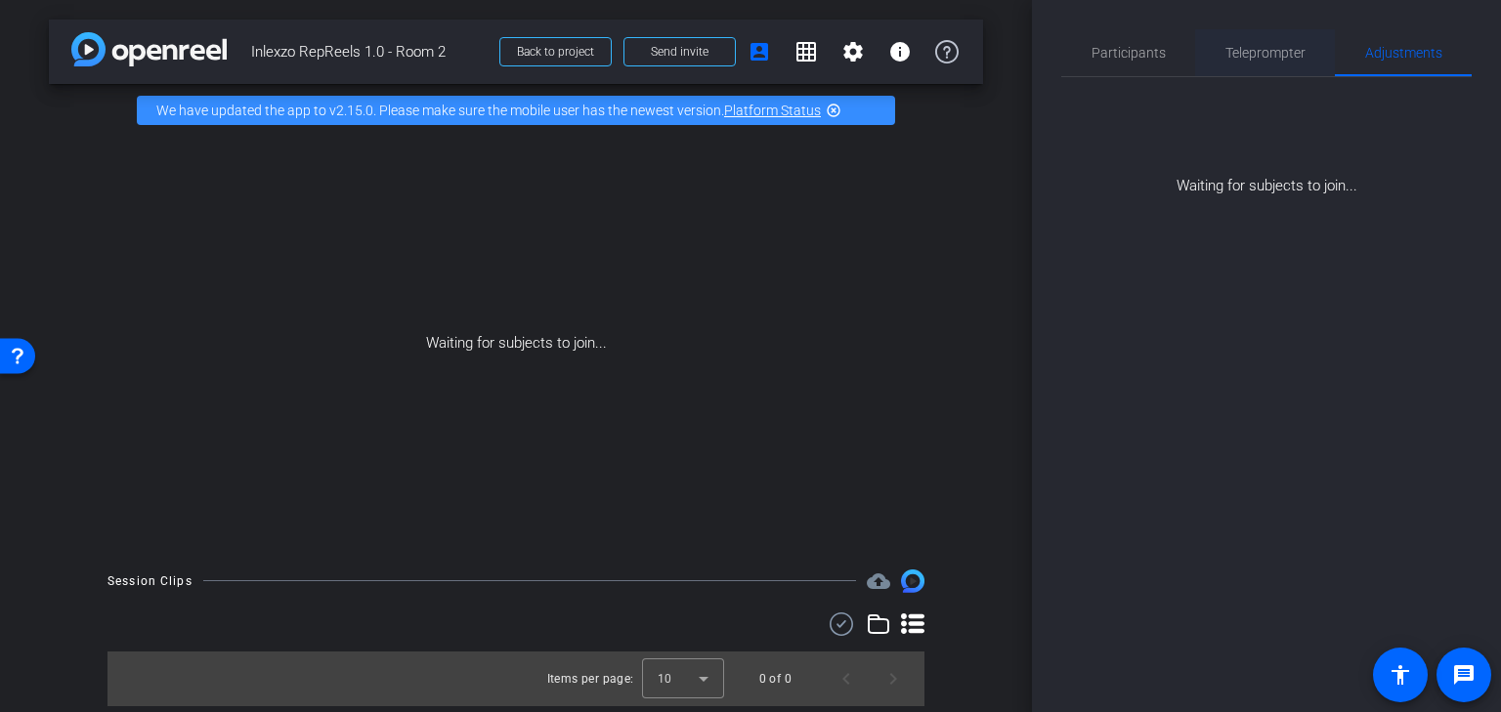
click at [1256, 60] on span "Teleprompter" at bounding box center [1265, 53] width 80 height 14
